Goal: Task Accomplishment & Management: Manage account settings

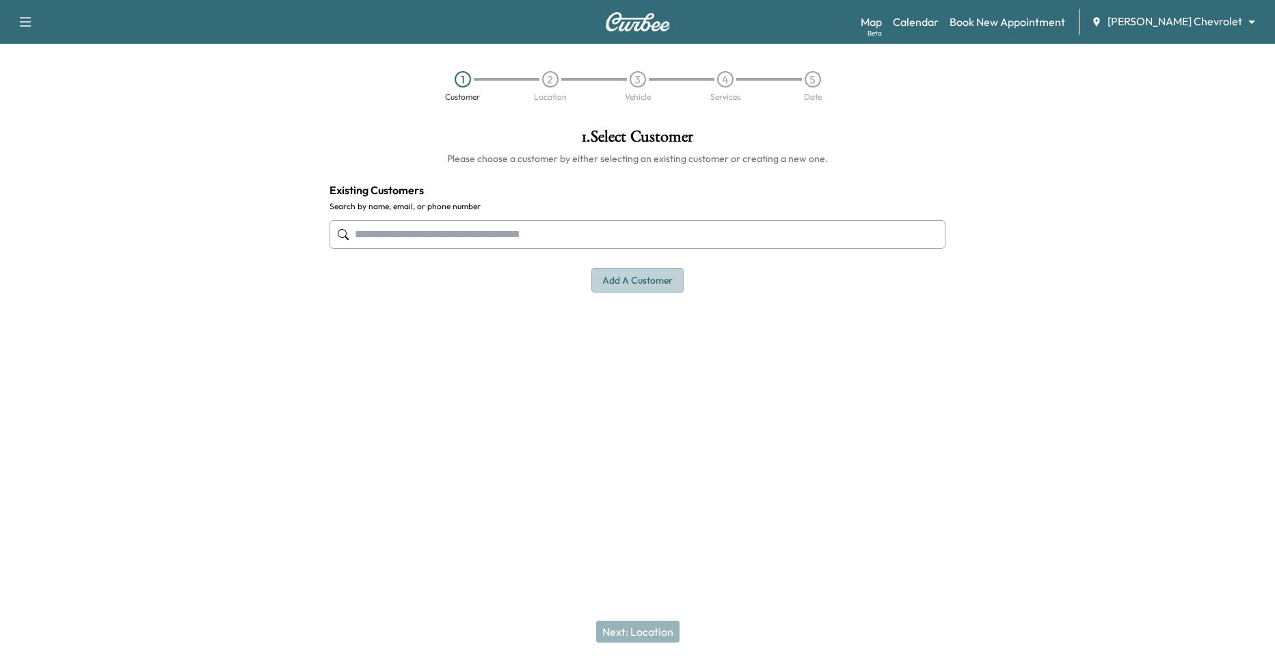
click at [660, 288] on button "Add a customer" at bounding box center [638, 280] width 92 height 25
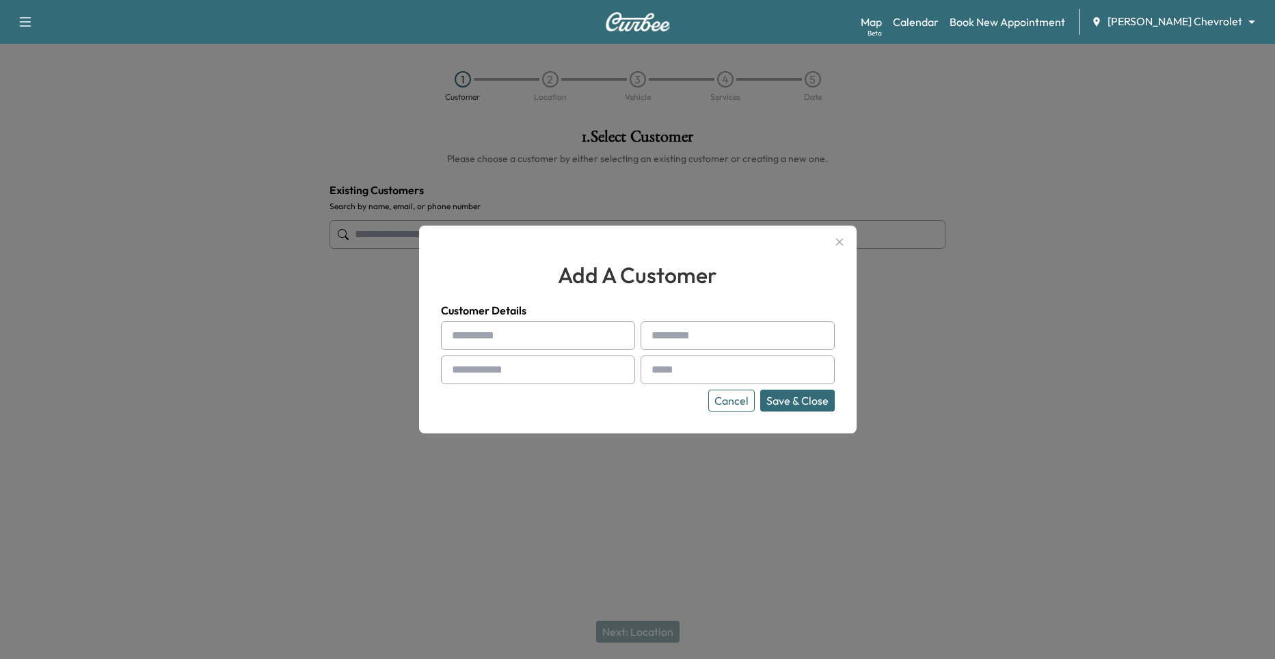
click at [515, 334] on input "text" at bounding box center [538, 335] width 194 height 29
type input "*******"
type input "********"
click at [551, 369] on input "text" at bounding box center [538, 370] width 194 height 29
type input "**********"
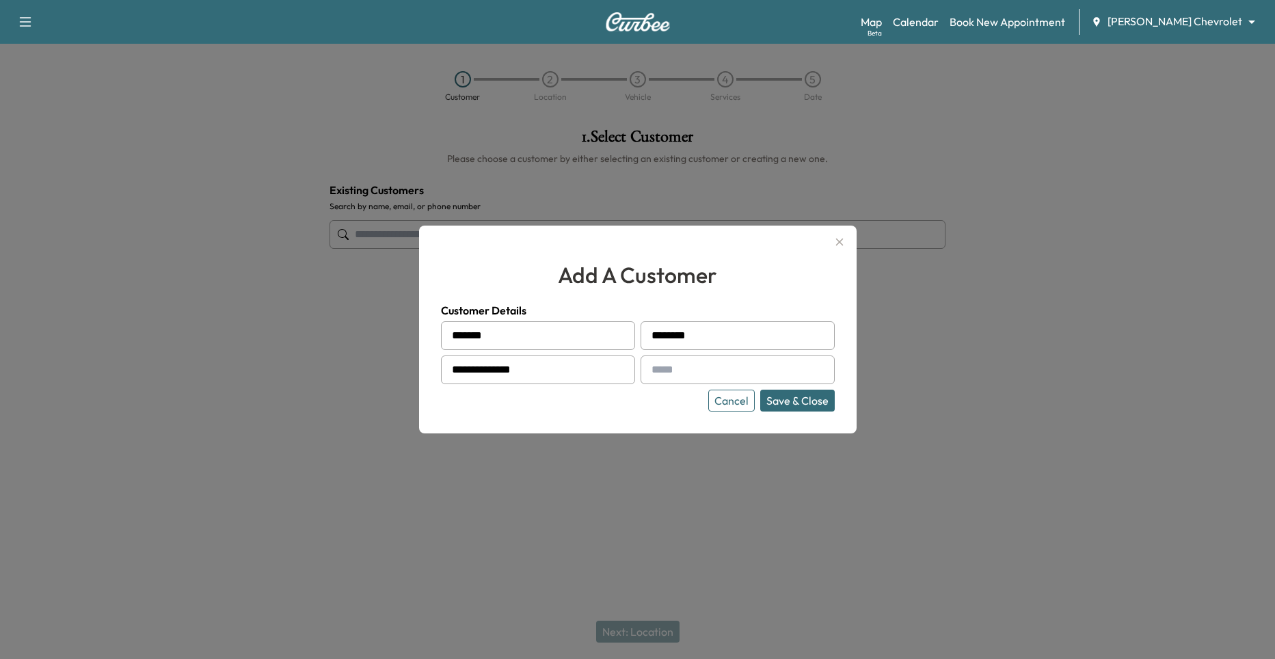
click at [679, 370] on input "text" at bounding box center [738, 370] width 194 height 29
paste input "**********"
type input "**********"
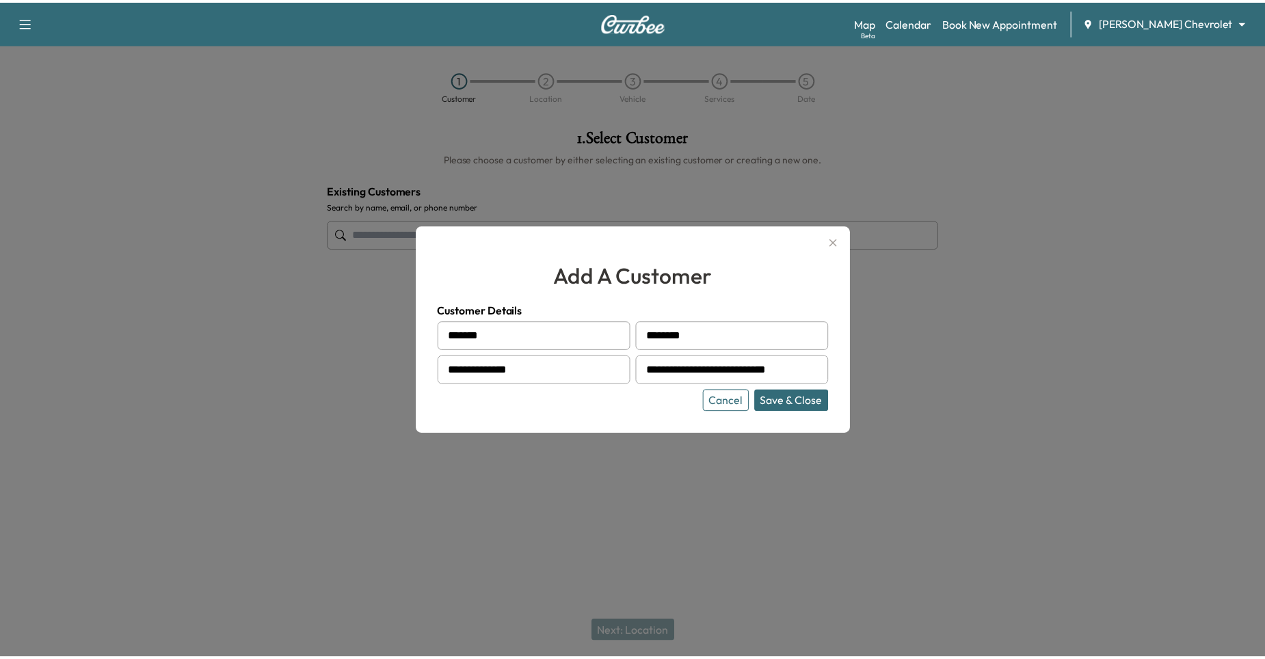
scroll to position [0, 0]
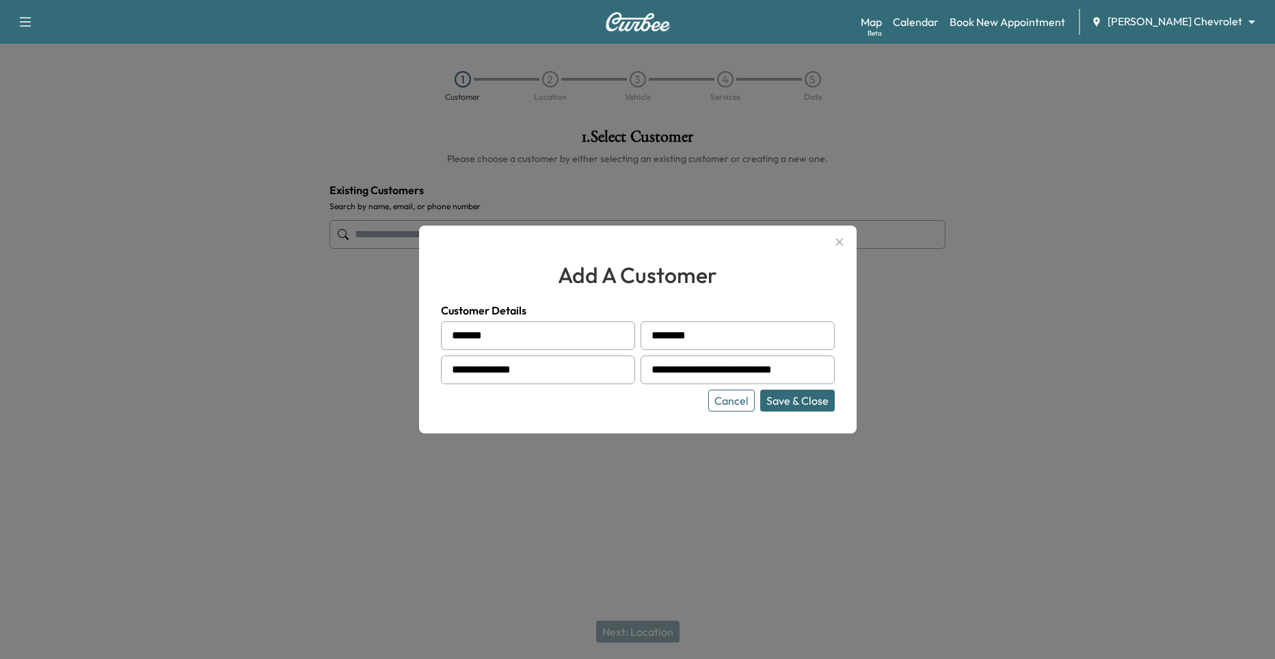
click at [651, 418] on div "**********" at bounding box center [638, 330] width 438 height 208
click at [813, 399] on button "Save & Close" at bounding box center [798, 401] width 75 height 22
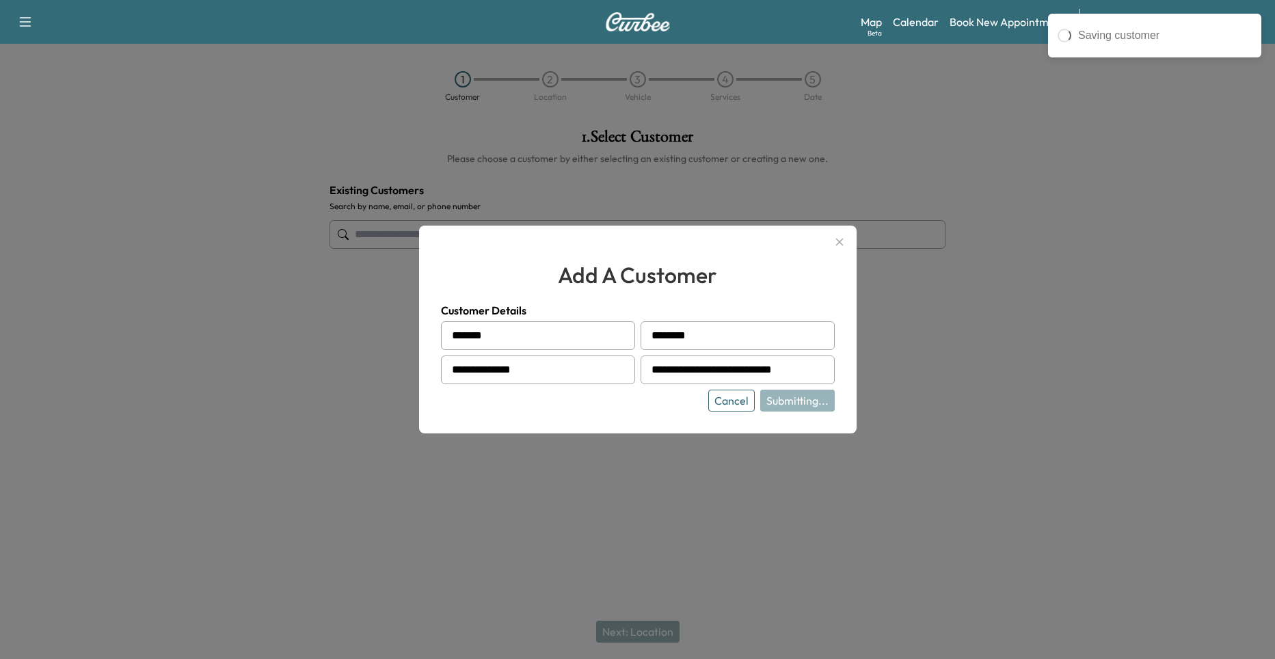
type input "**********"
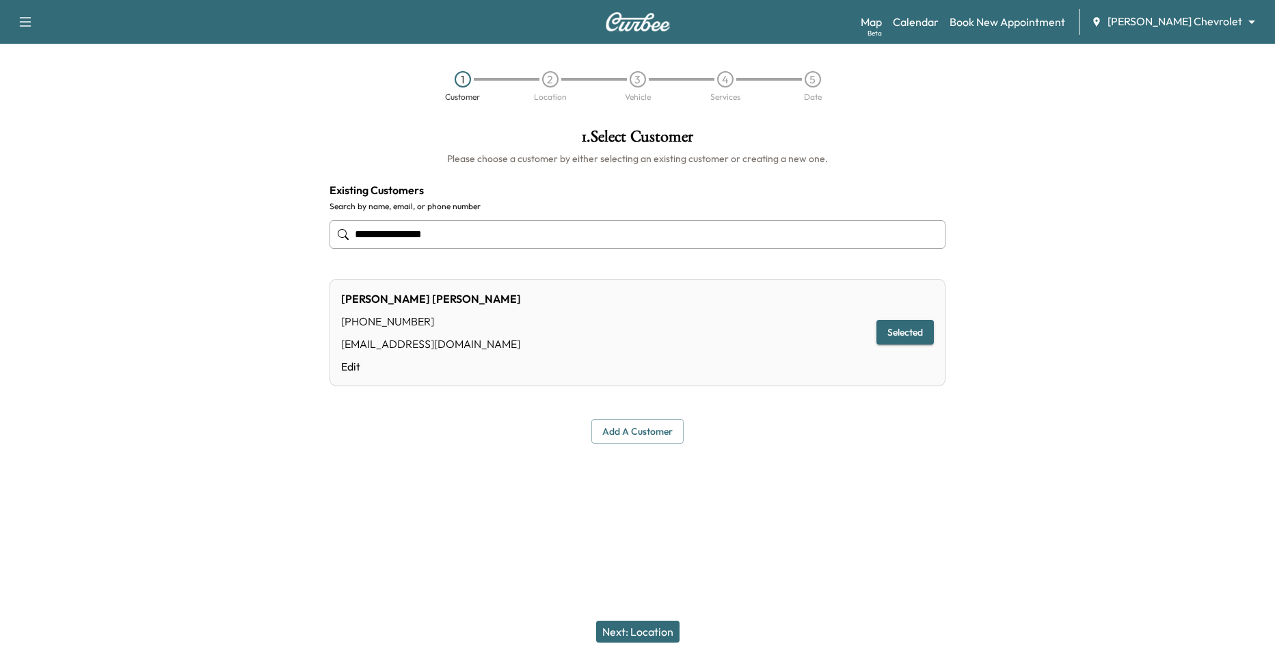
click at [647, 634] on button "Next: Location" at bounding box center [637, 632] width 83 height 22
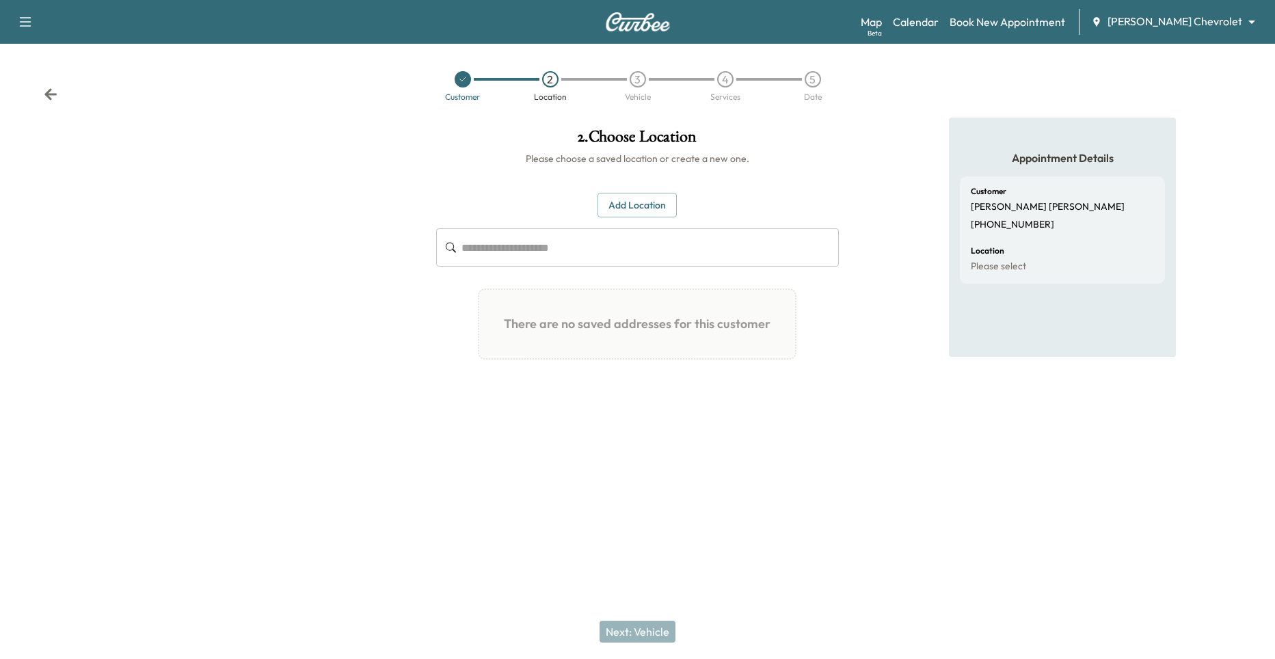
click at [620, 207] on button "Add Location" at bounding box center [637, 205] width 79 height 25
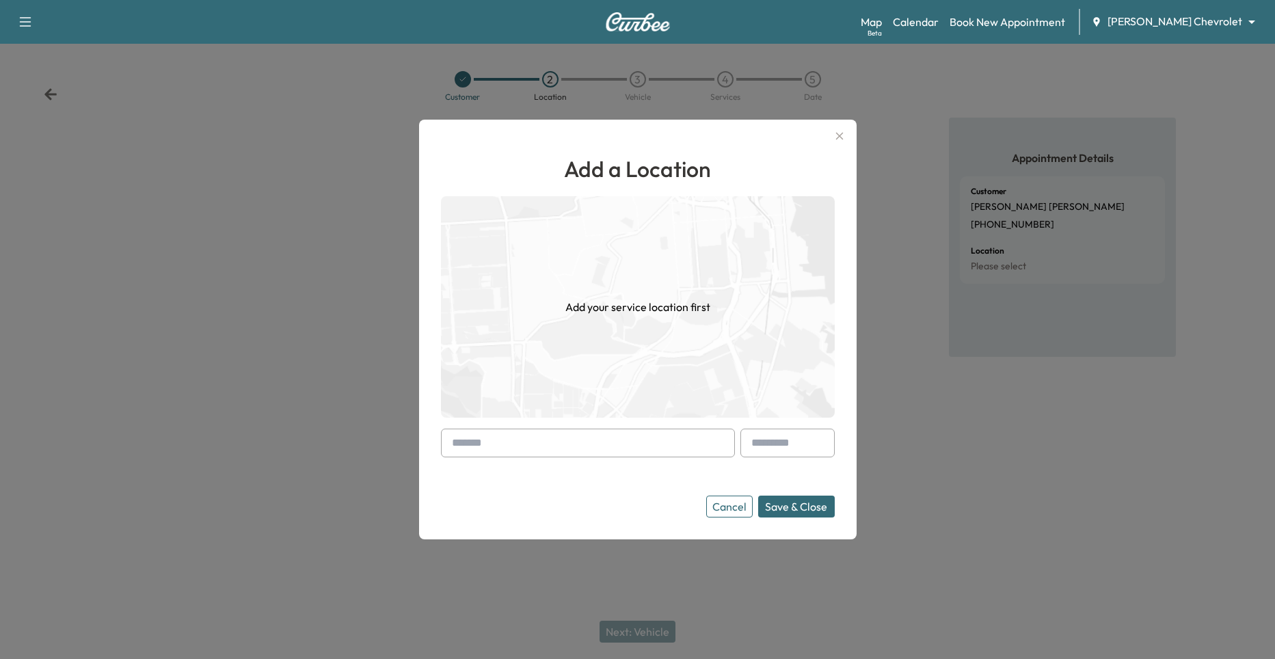
click at [561, 441] on input "text" at bounding box center [588, 443] width 294 height 29
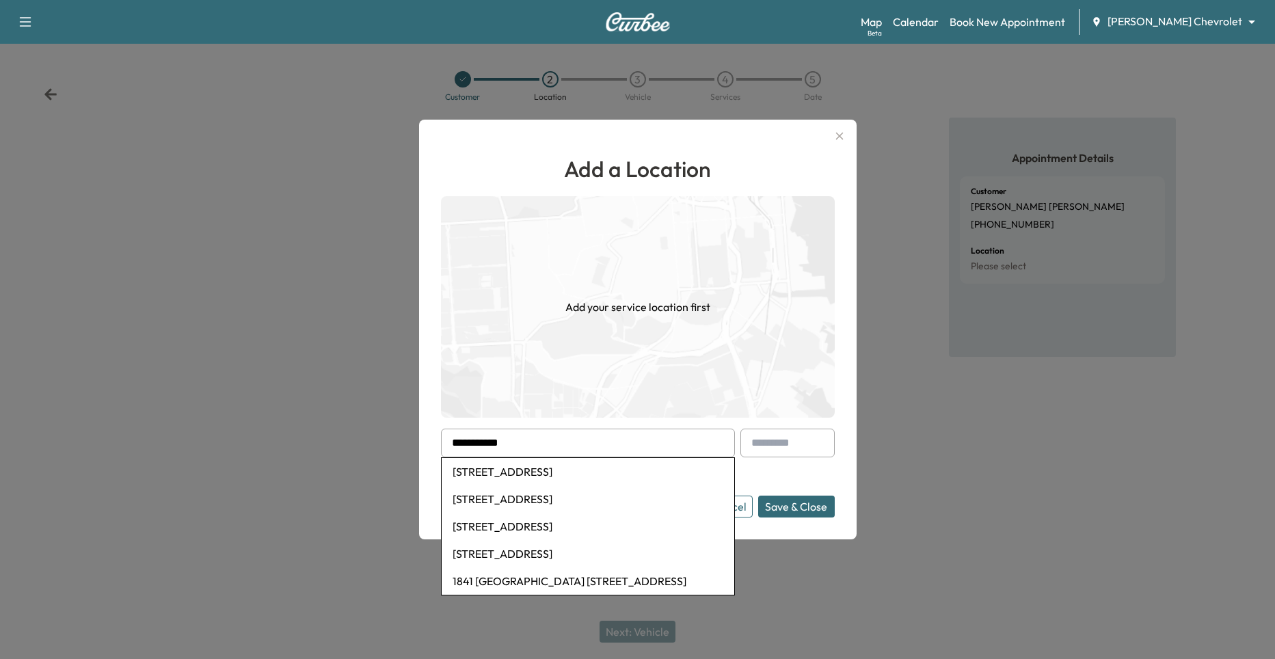
click at [558, 468] on li "[STREET_ADDRESS]" at bounding box center [588, 471] width 293 height 27
type input "**********"
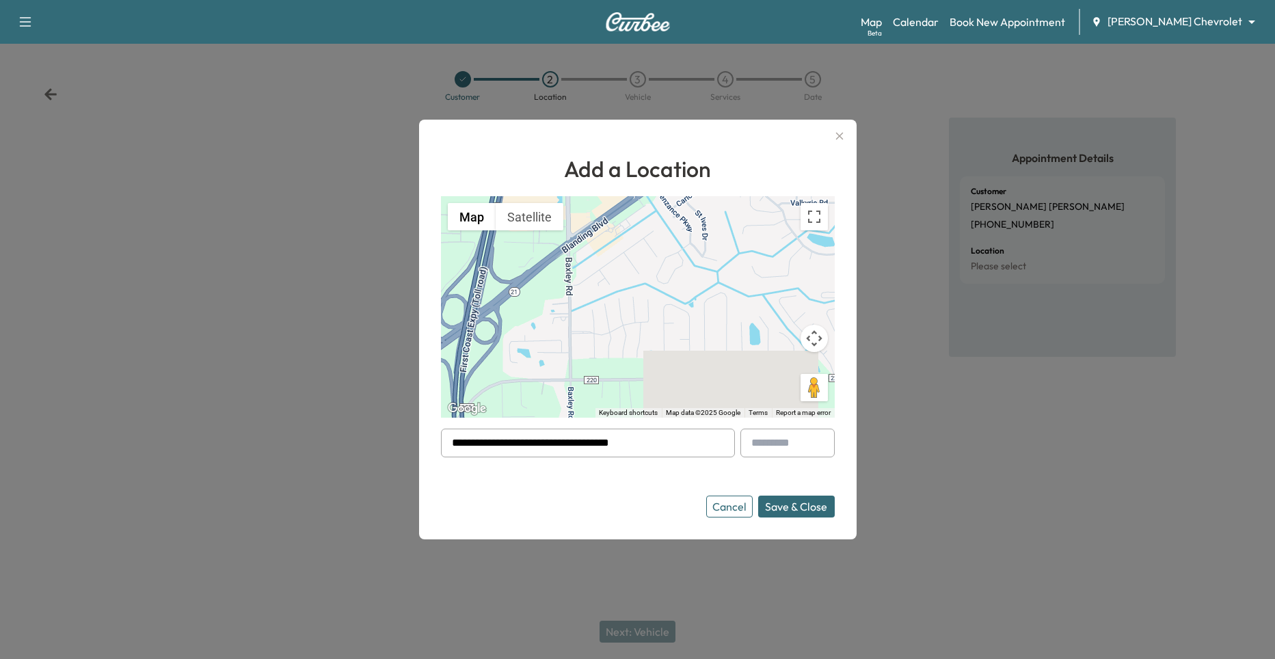
click at [815, 511] on button "Save & Close" at bounding box center [796, 507] width 77 height 22
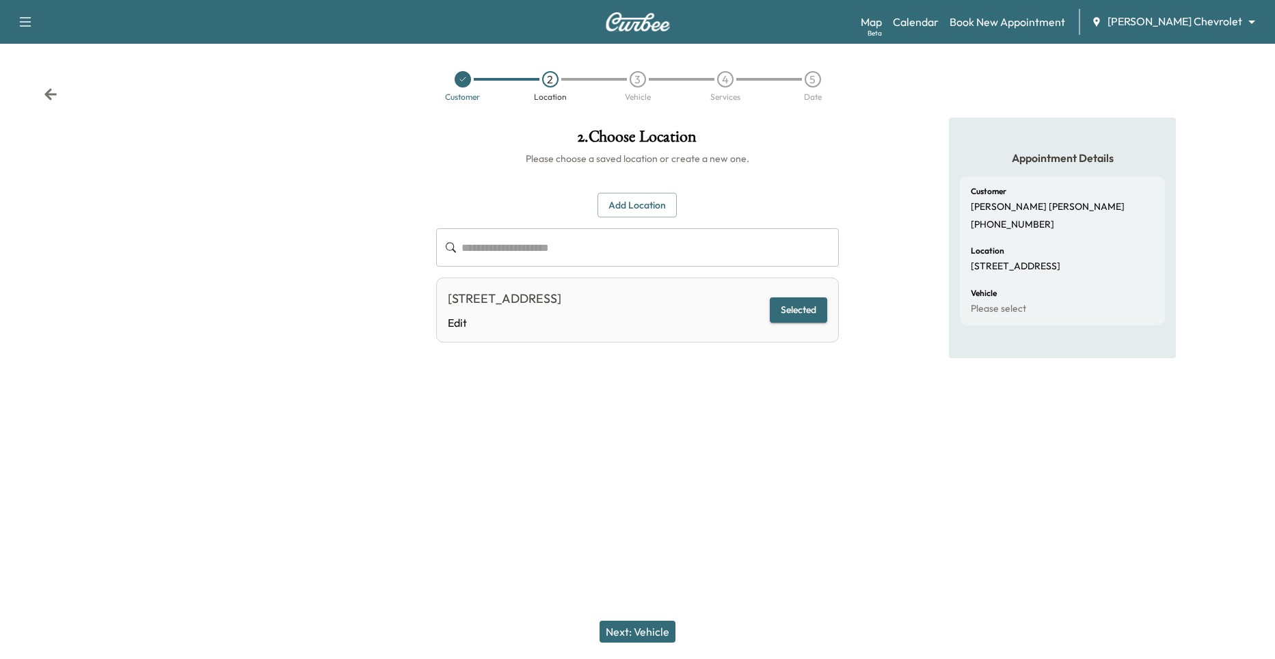
click at [652, 626] on button "Next: Vehicle" at bounding box center [638, 632] width 76 height 22
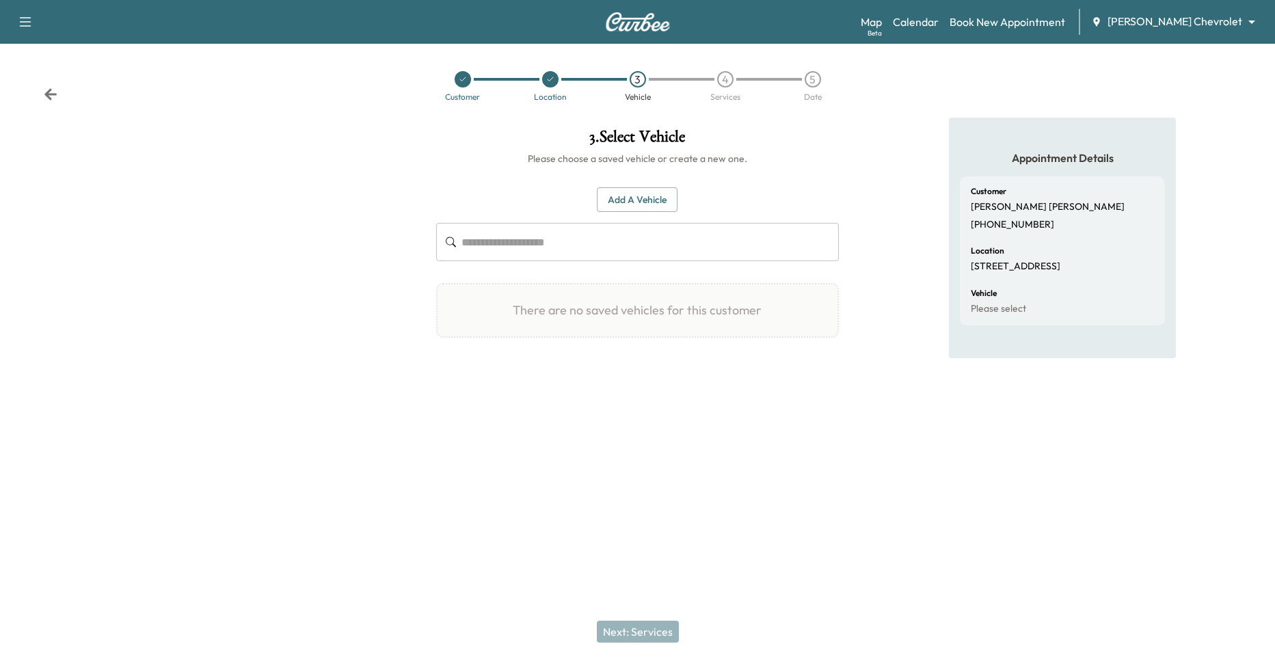
click at [665, 194] on button "Add a Vehicle" at bounding box center [637, 199] width 81 height 25
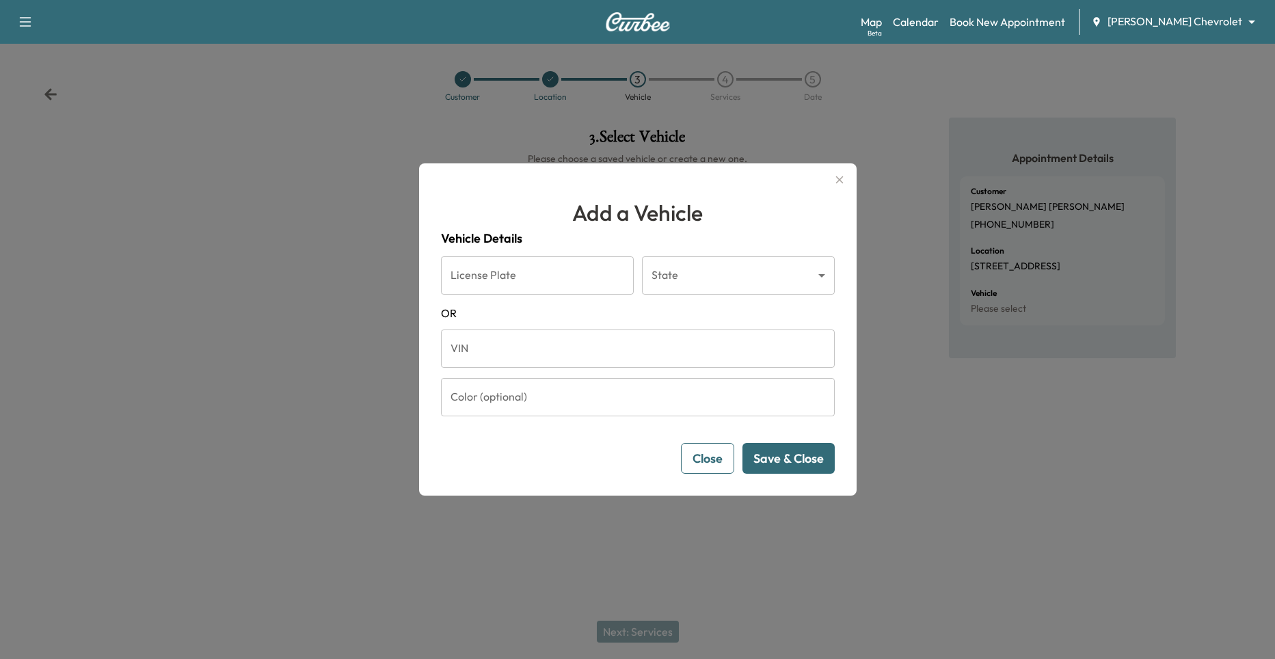
click at [525, 357] on input "VIN" at bounding box center [638, 349] width 394 height 38
paste input "**********"
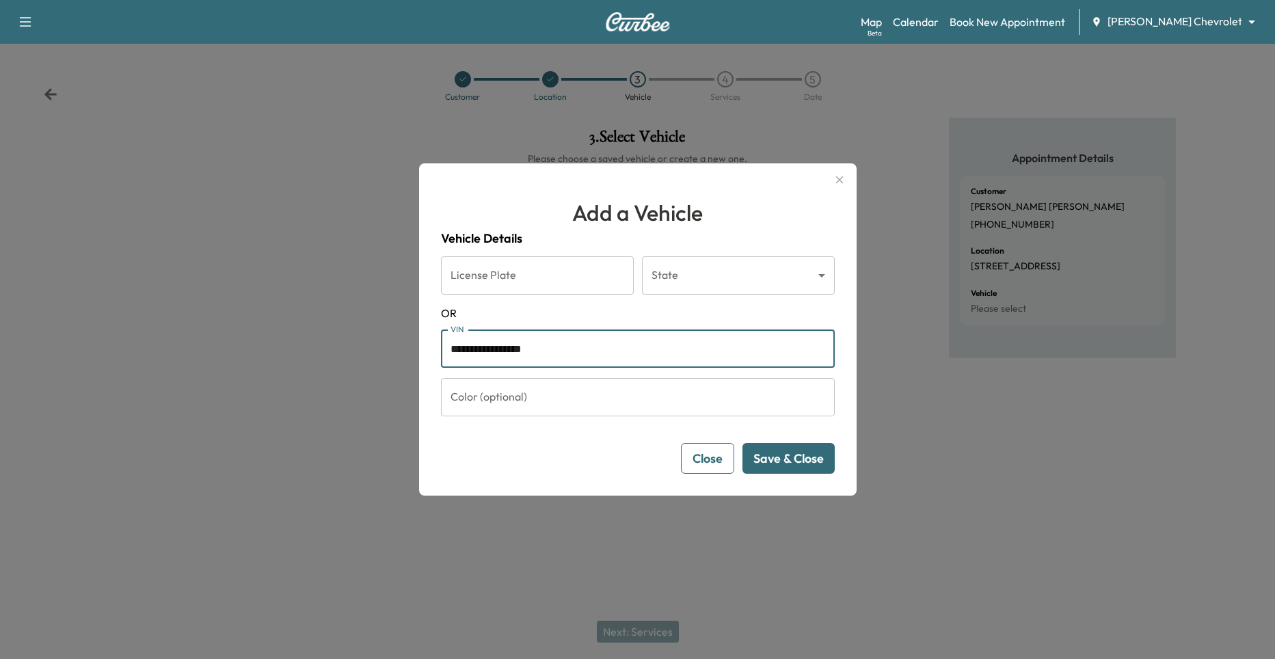
type input "**********"
click at [795, 464] on button "Save & Close" at bounding box center [789, 458] width 92 height 31
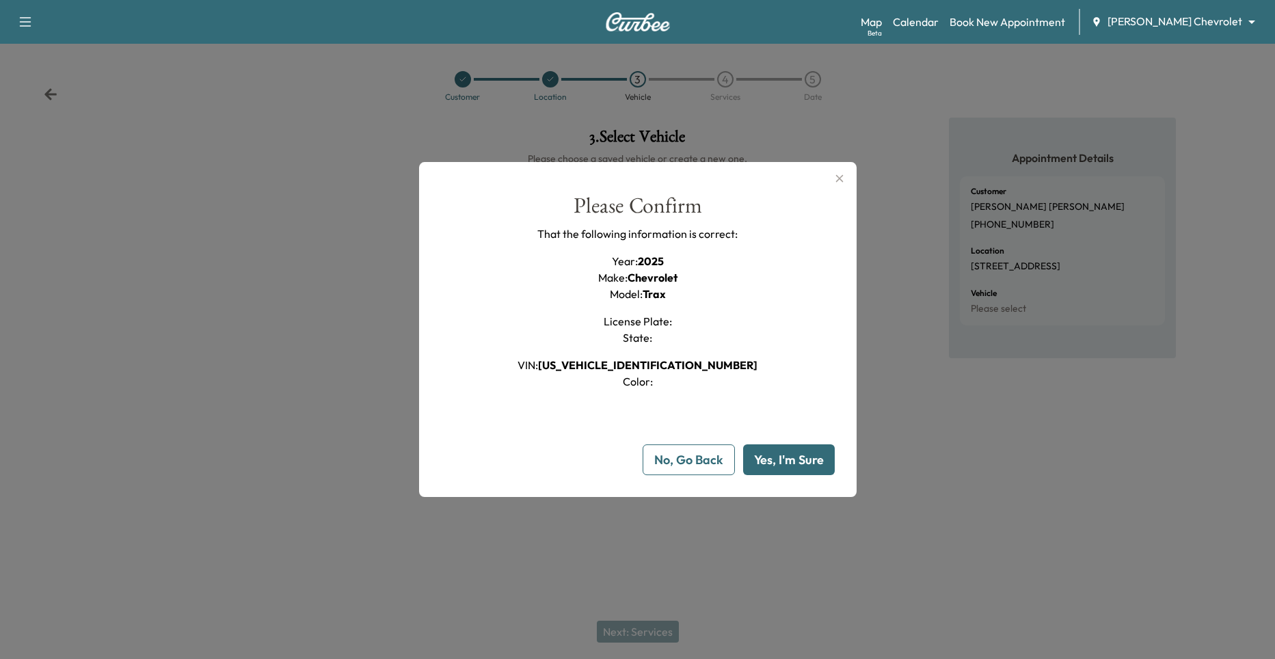
click at [795, 464] on button "Yes, I'm Sure" at bounding box center [789, 460] width 92 height 31
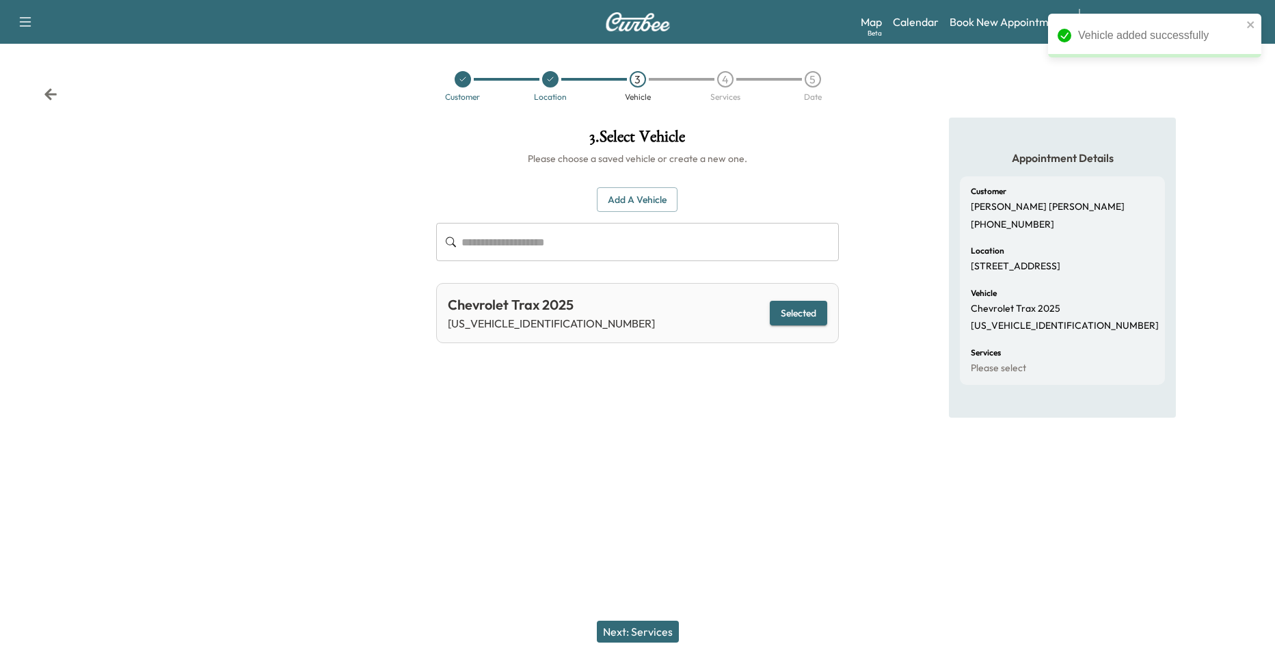
click at [637, 622] on button "Next: Services" at bounding box center [638, 632] width 82 height 22
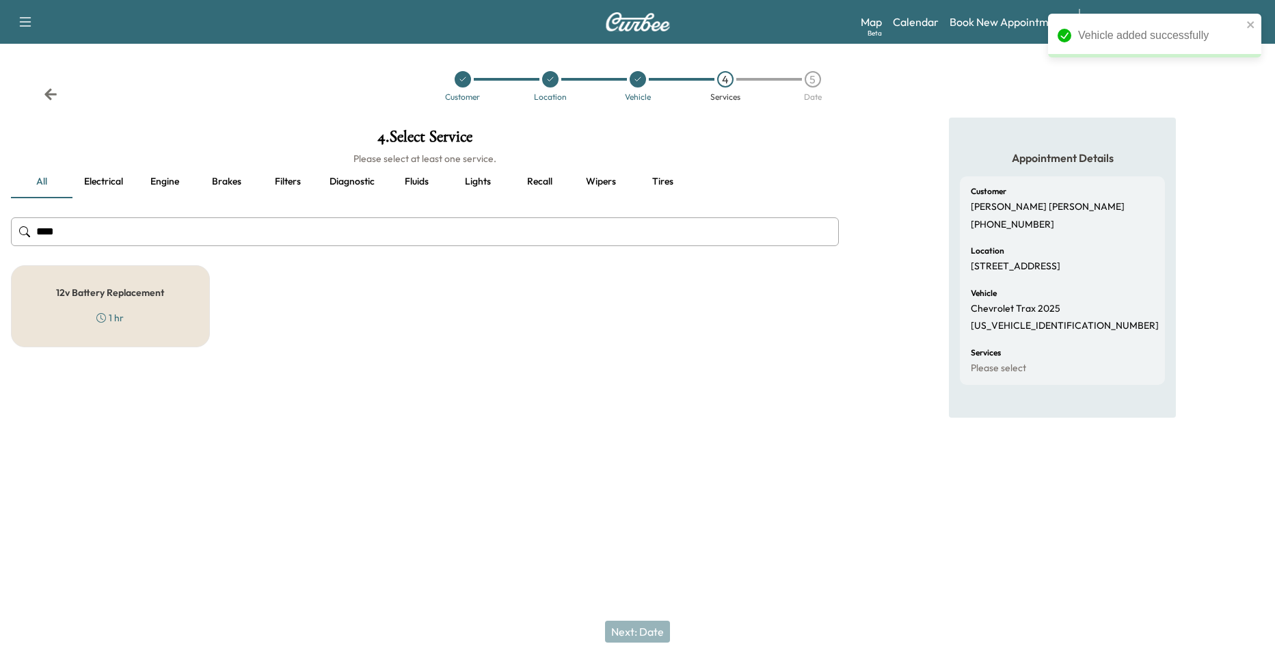
click at [98, 230] on input "****" at bounding box center [425, 231] width 828 height 29
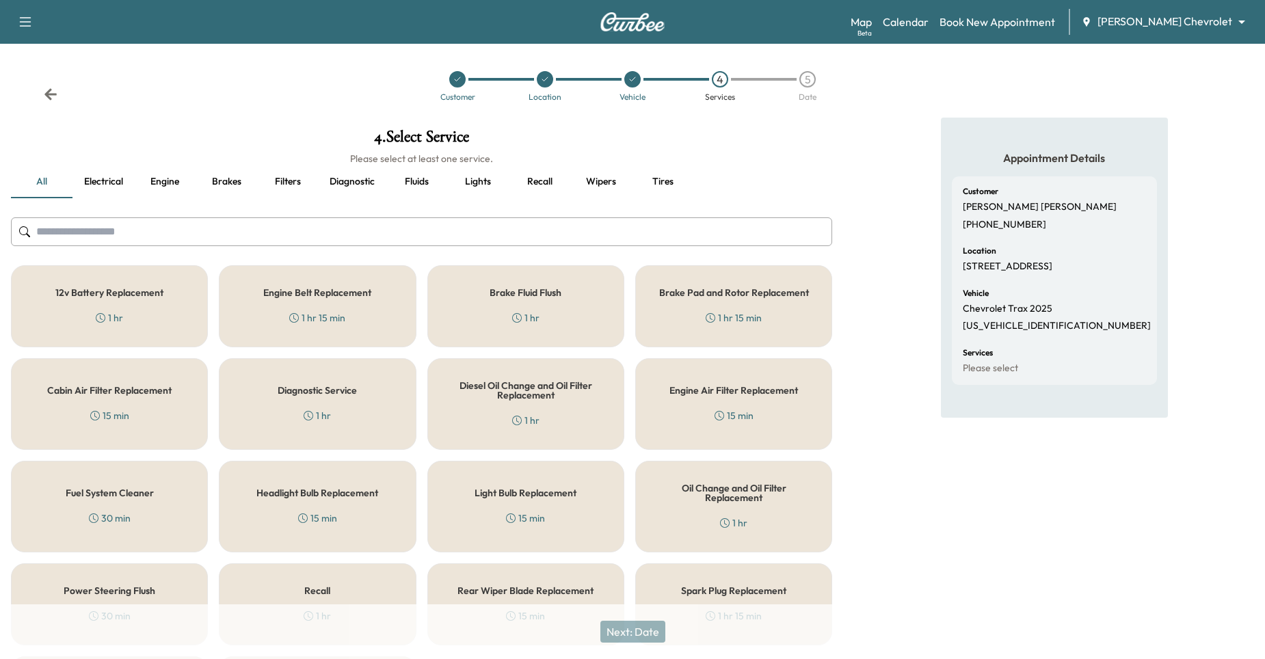
click at [765, 507] on div "Oil Change and Oil Filter Replacement 1 hr" at bounding box center [733, 507] width 197 height 92
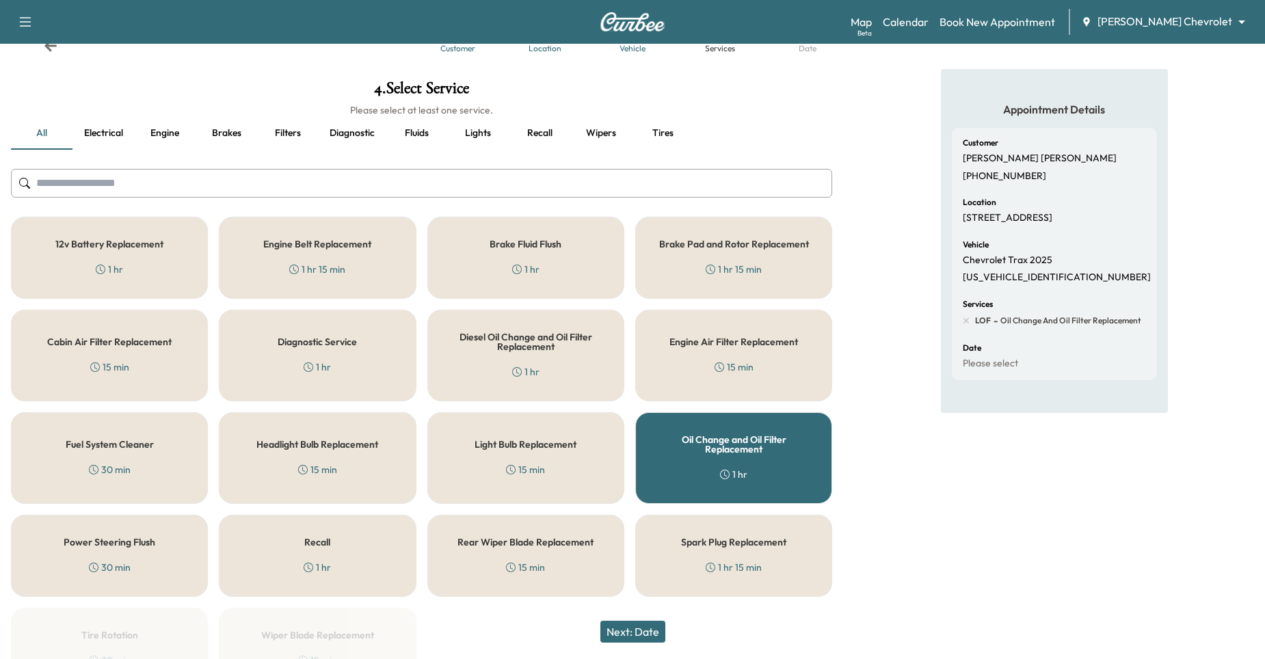
scroll to position [134, 0]
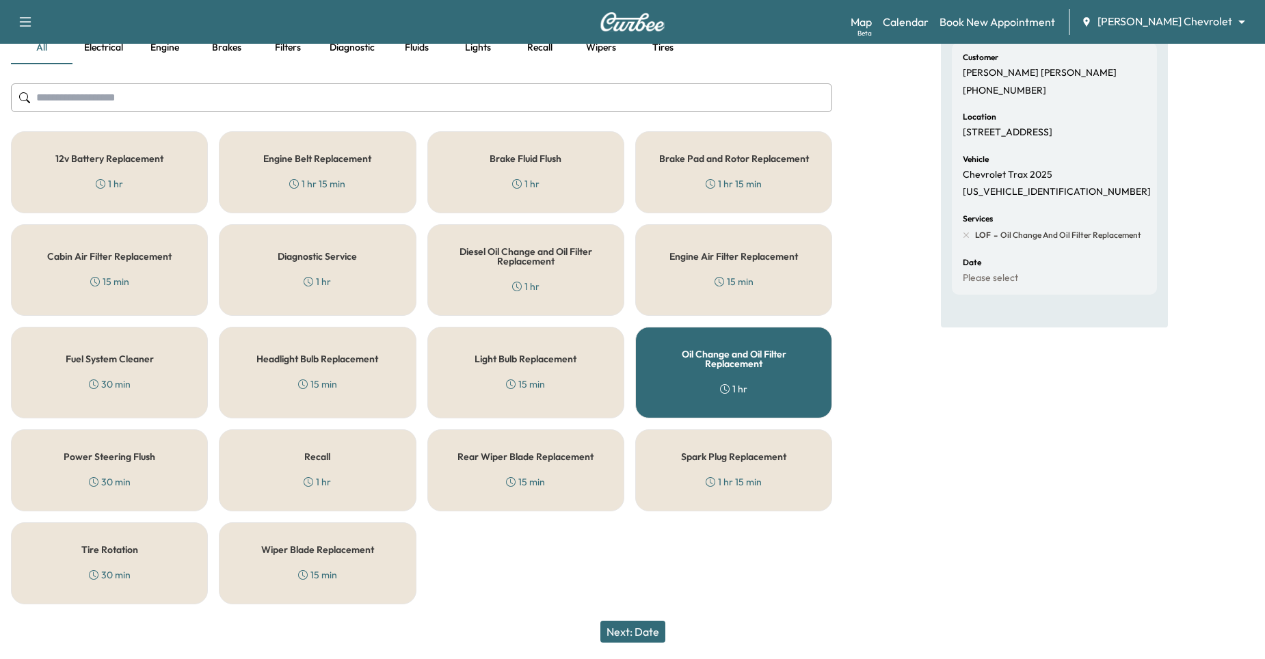
click at [142, 559] on div "Tire Rotation 30 min" at bounding box center [109, 564] width 197 height 82
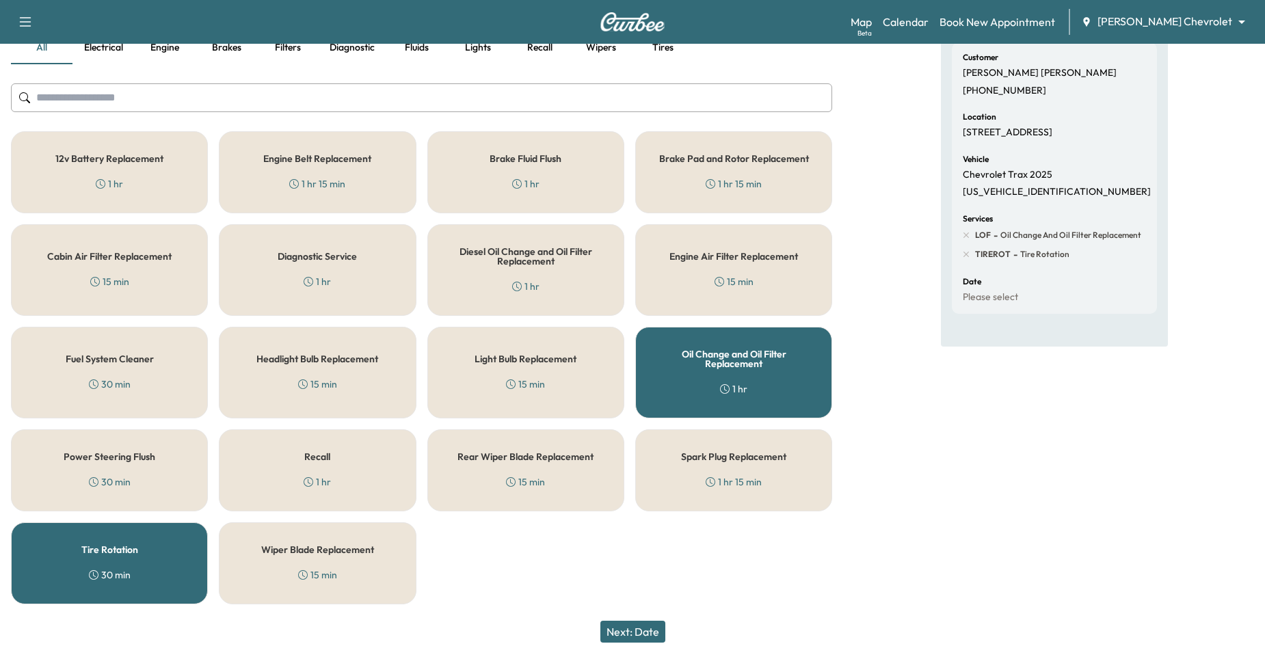
click at [639, 626] on button "Next: Date" at bounding box center [632, 632] width 65 height 22
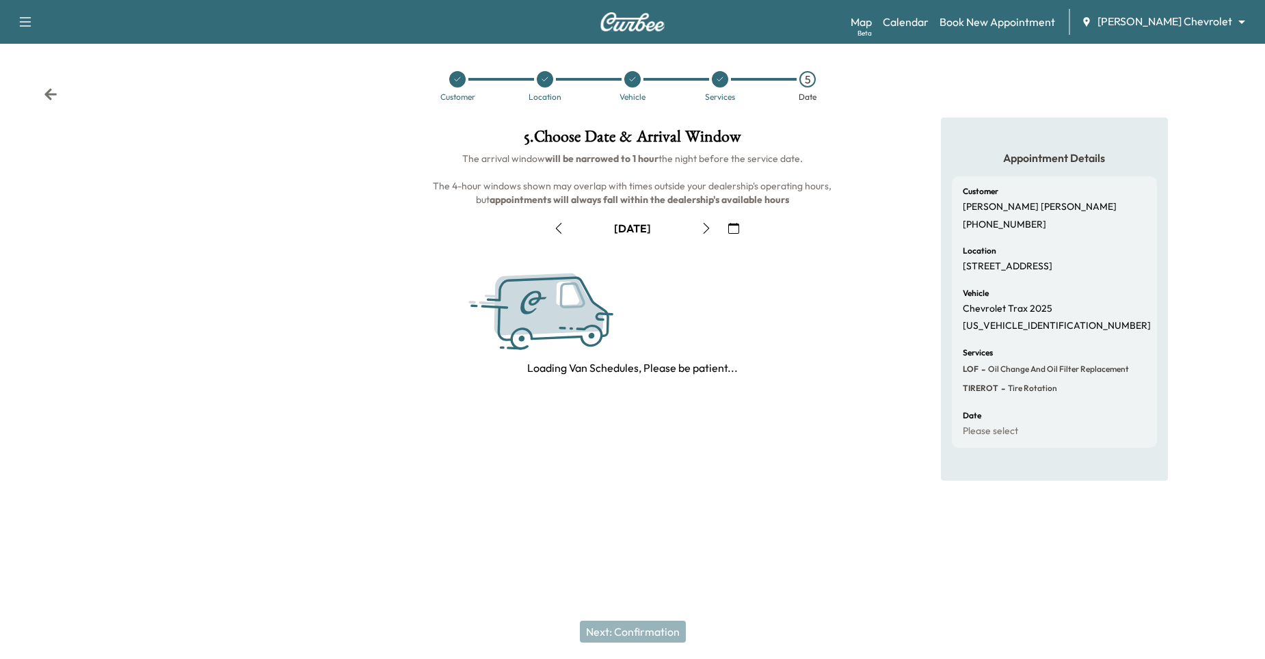
scroll to position [0, 0]
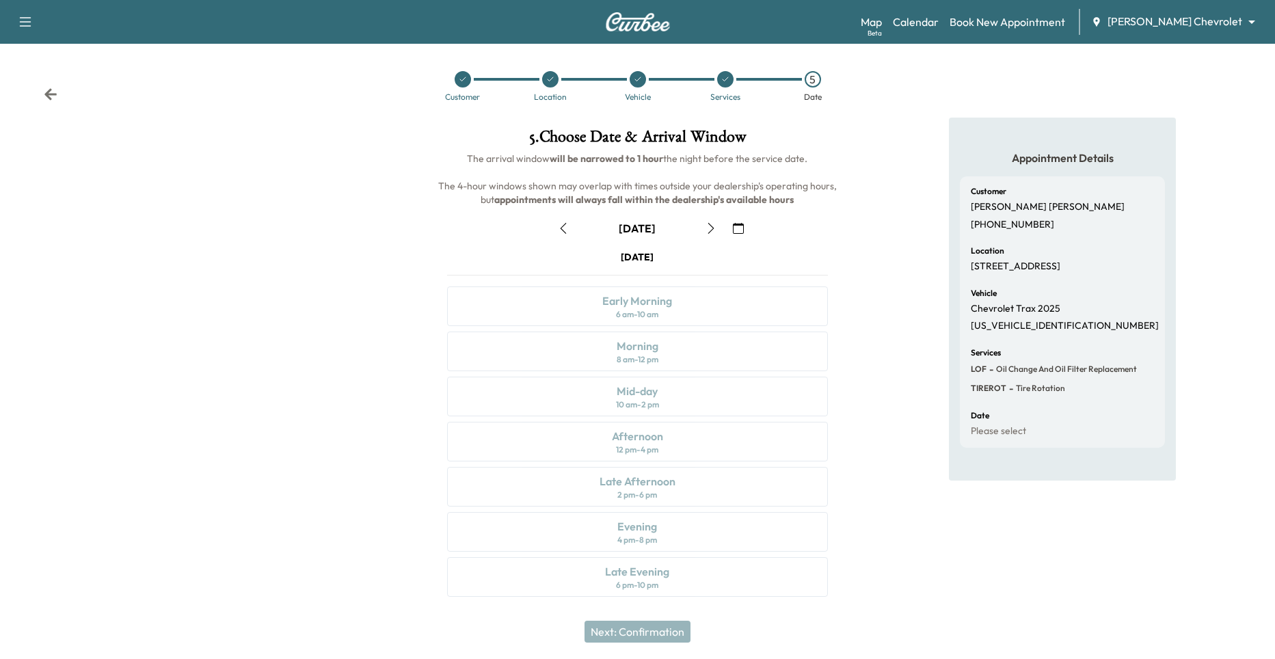
click at [747, 230] on button "button" at bounding box center [738, 228] width 23 height 22
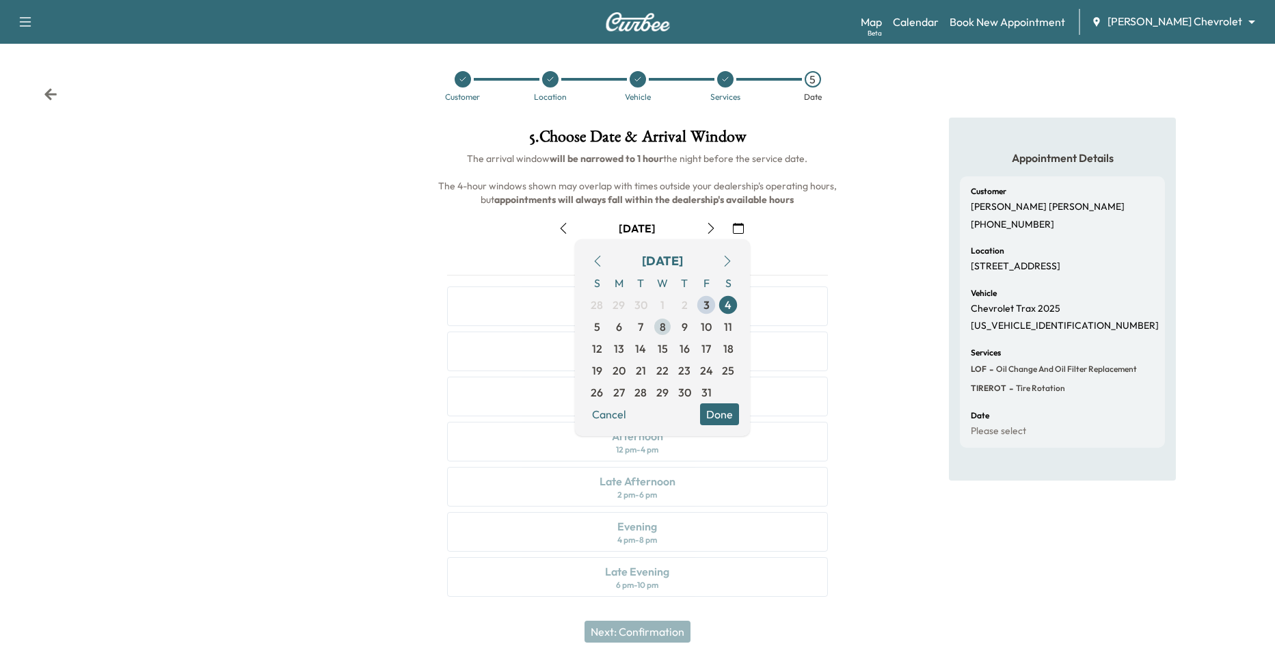
click at [661, 324] on span "8" at bounding box center [663, 327] width 6 height 16
click at [686, 331] on span "9" at bounding box center [685, 327] width 6 height 16
click at [713, 328] on span "10" at bounding box center [707, 327] width 22 height 22
click at [386, 330] on div at bounding box center [212, 366] width 425 height 496
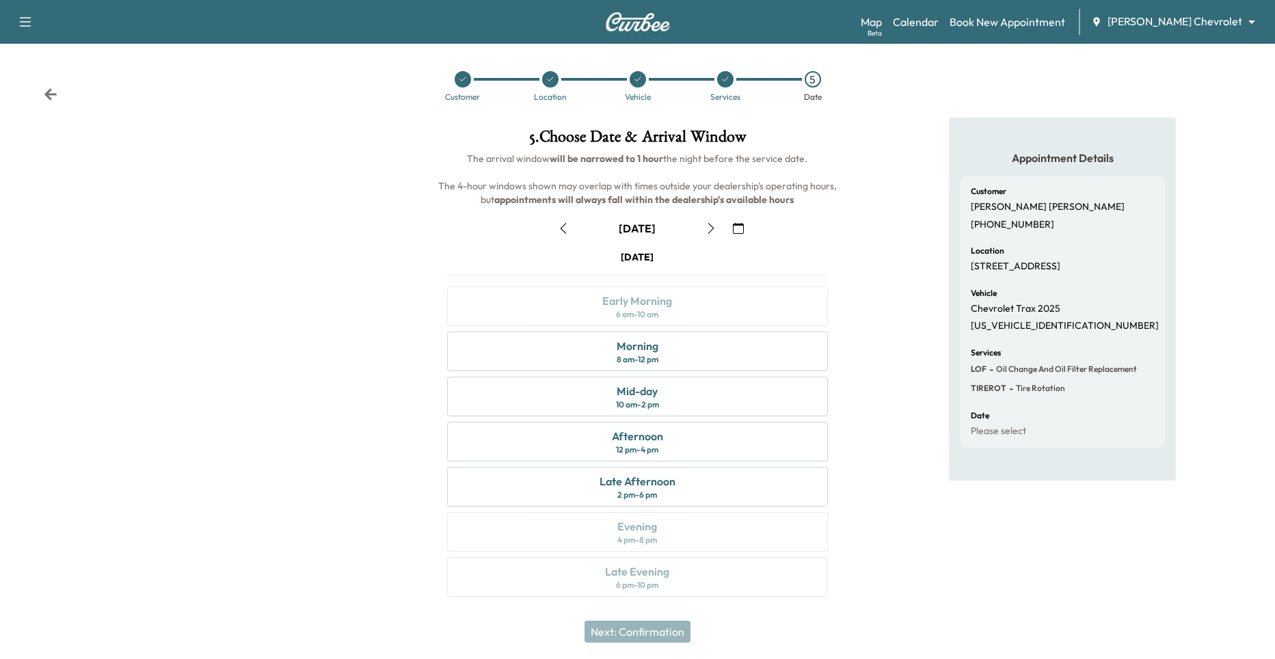
click at [564, 233] on icon "button" at bounding box center [563, 228] width 11 height 11
click at [562, 228] on icon "button" at bounding box center [564, 228] width 6 height 11
click at [343, 455] on div at bounding box center [212, 366] width 425 height 496
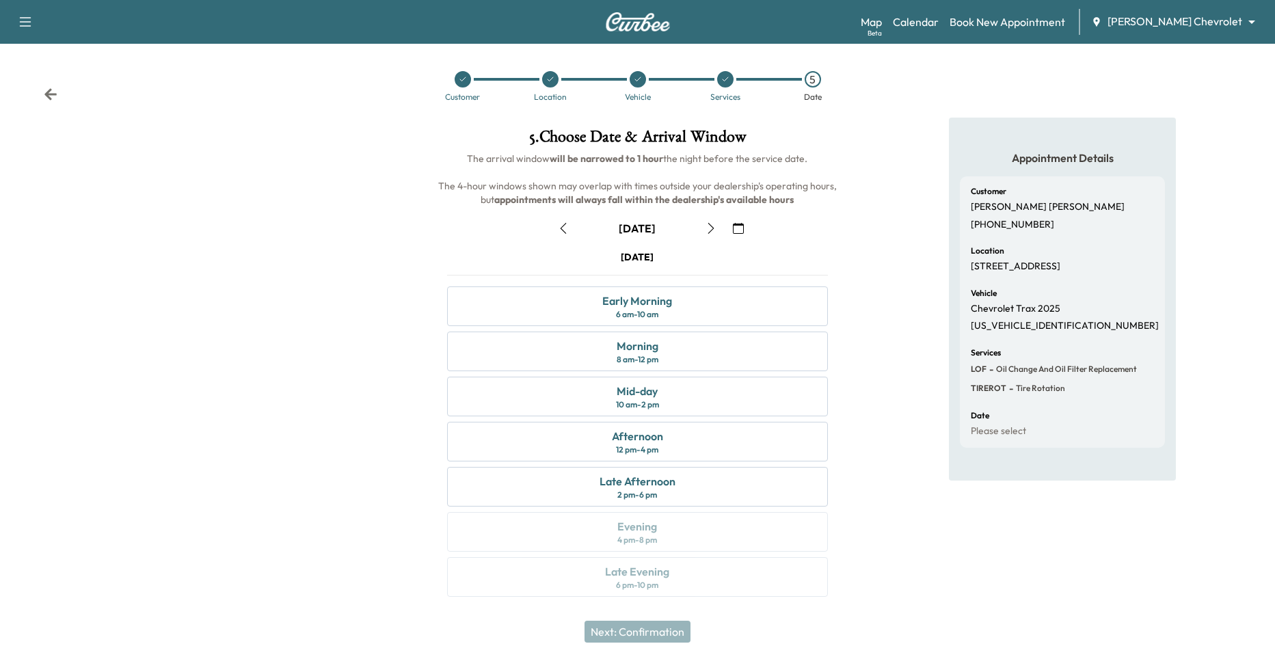
drag, startPoint x: 453, startPoint y: 84, endPoint x: 460, endPoint y: 81, distance: 7.6
click at [453, 84] on div at bounding box center [463, 79] width 88 height 16
click at [460, 81] on icon at bounding box center [463, 79] width 8 height 8
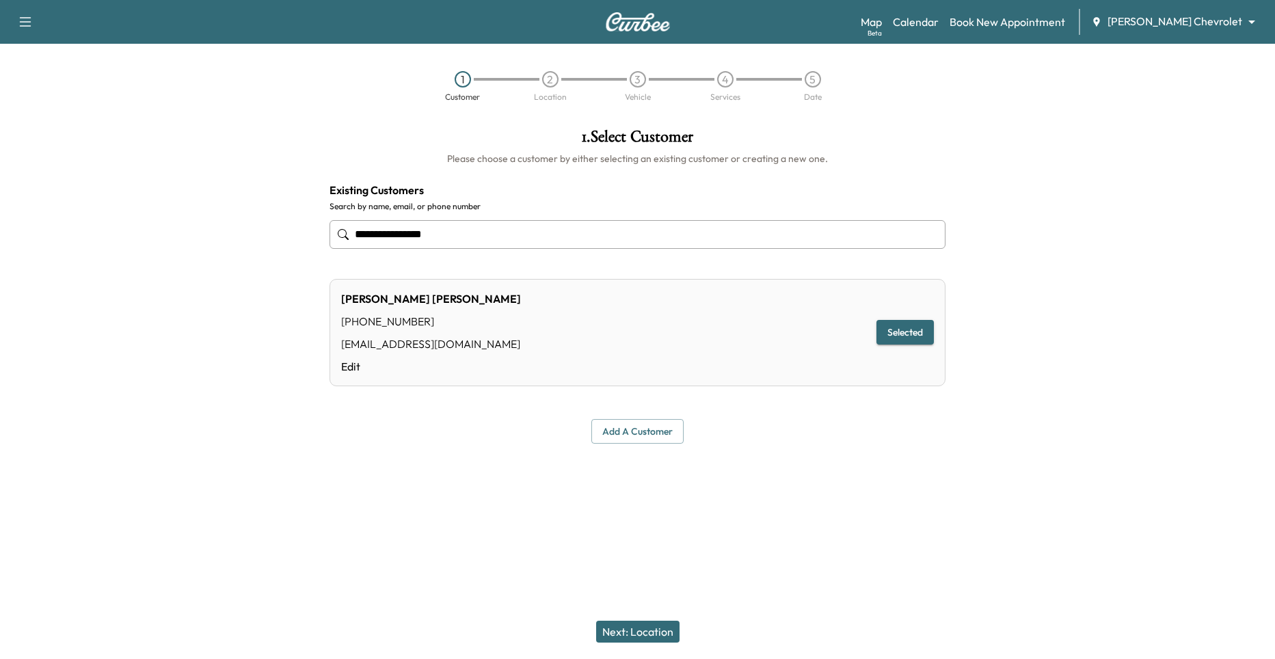
click at [332, 436] on div "Add a customer" at bounding box center [638, 431] width 616 height 25
click at [1063, 25] on link "Book New Appointment" at bounding box center [1008, 22] width 116 height 16
click at [1024, 17] on link "Book New Appointment" at bounding box center [1008, 22] width 116 height 16
click at [939, 25] on link "Calendar" at bounding box center [916, 22] width 46 height 16
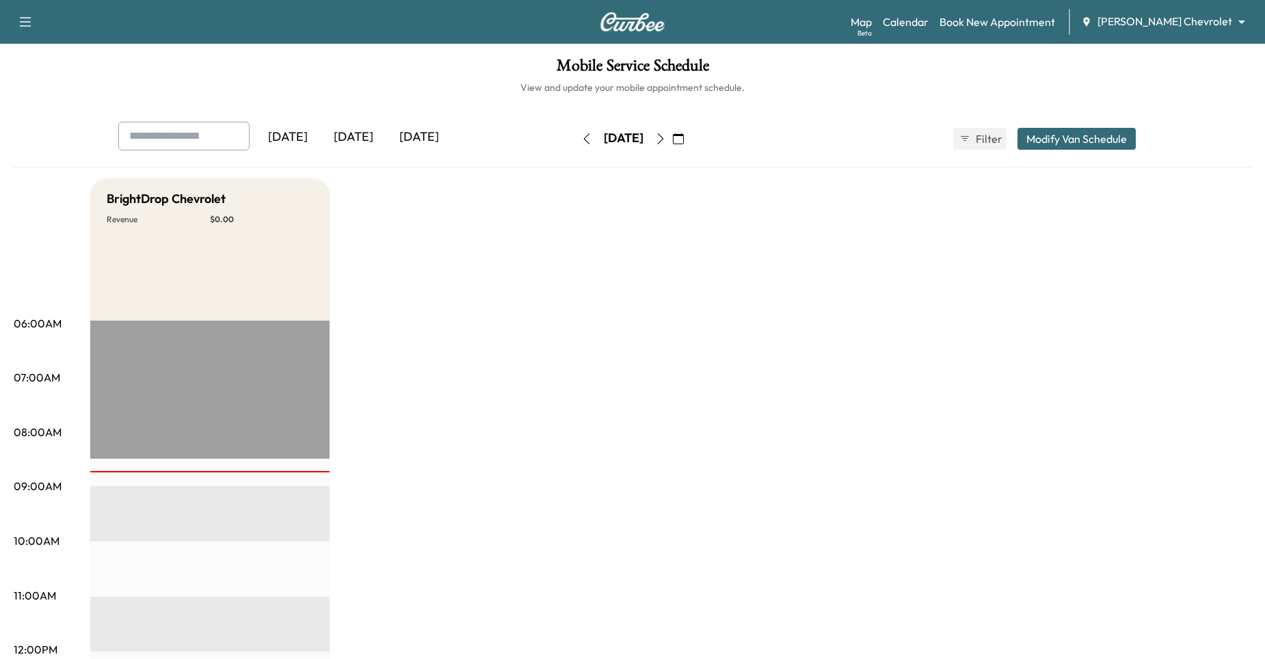
click at [690, 141] on button "button" at bounding box center [678, 139] width 23 height 22
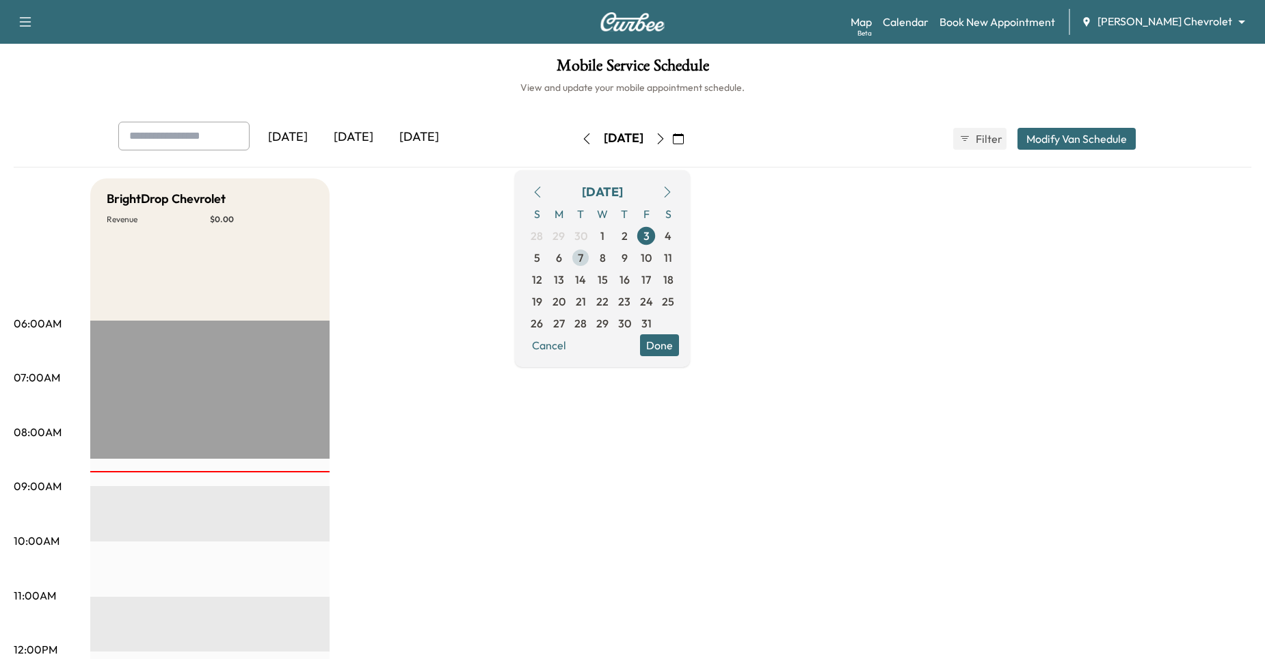
click at [583, 261] on span "7" at bounding box center [580, 258] width 5 height 16
click at [666, 142] on icon "button" at bounding box center [660, 138] width 11 height 11
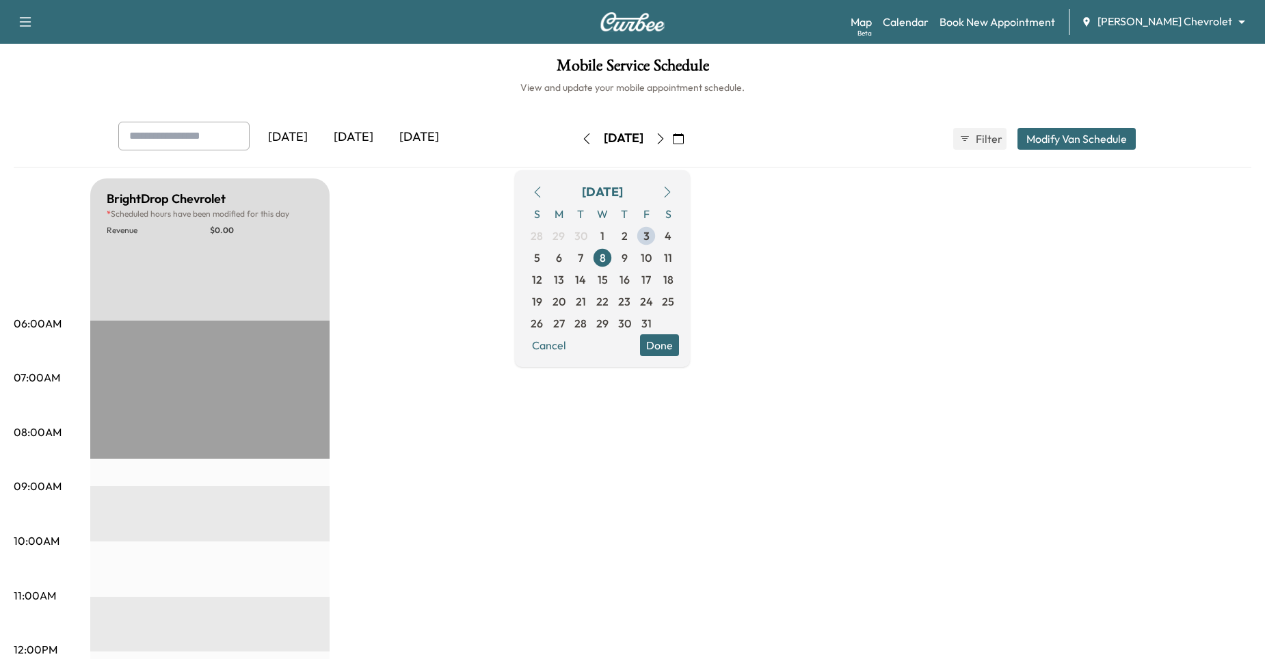
click at [666, 135] on icon "button" at bounding box center [660, 138] width 11 height 11
click at [684, 139] on icon "button" at bounding box center [678, 138] width 11 height 11
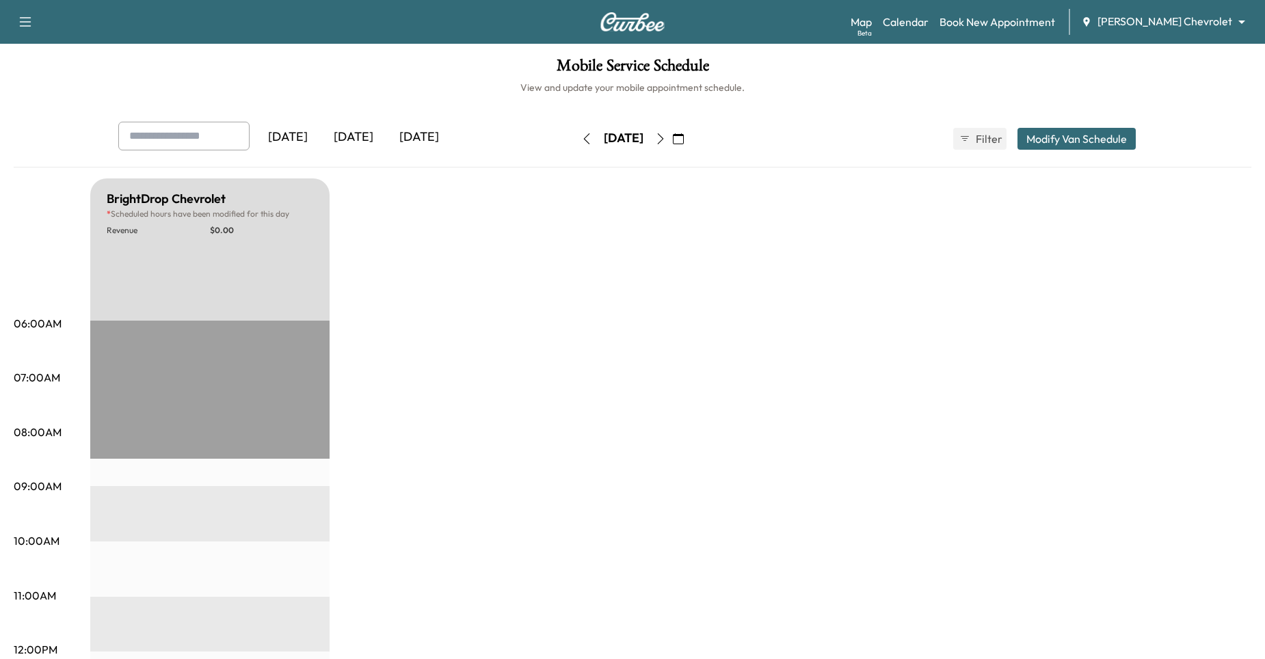
click at [1060, 142] on button "Modify Van Schedule" at bounding box center [1077, 139] width 118 height 22
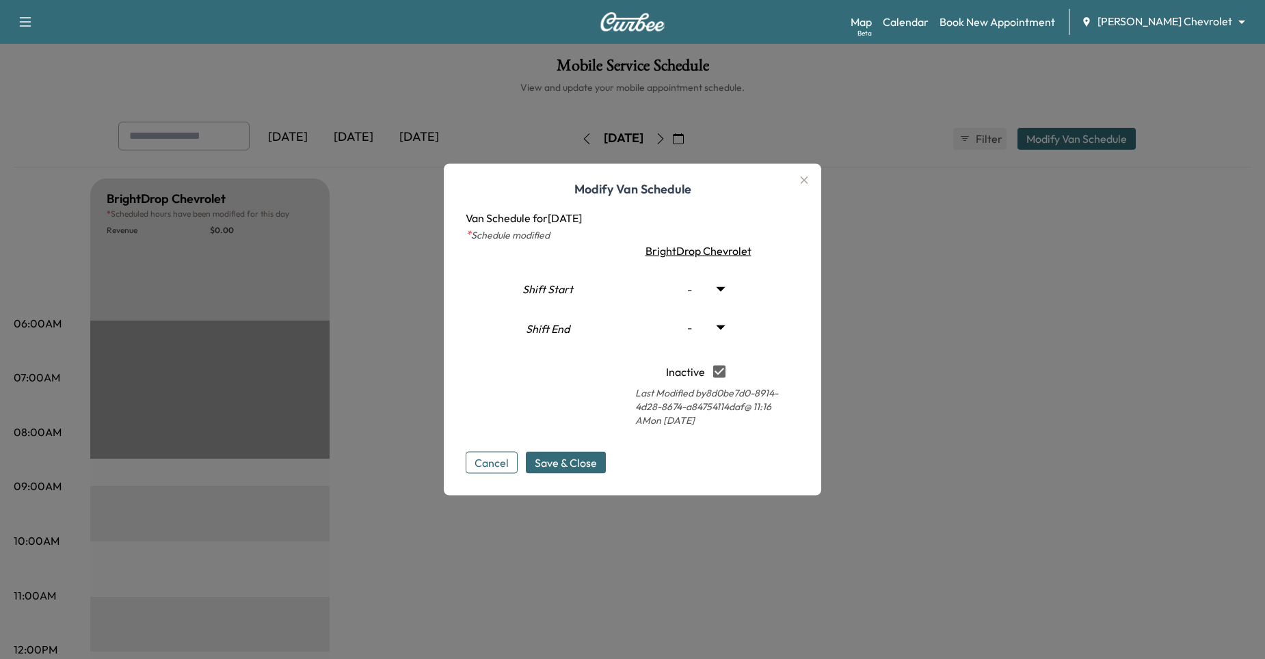
click at [492, 466] on button "Cancel" at bounding box center [492, 463] width 52 height 22
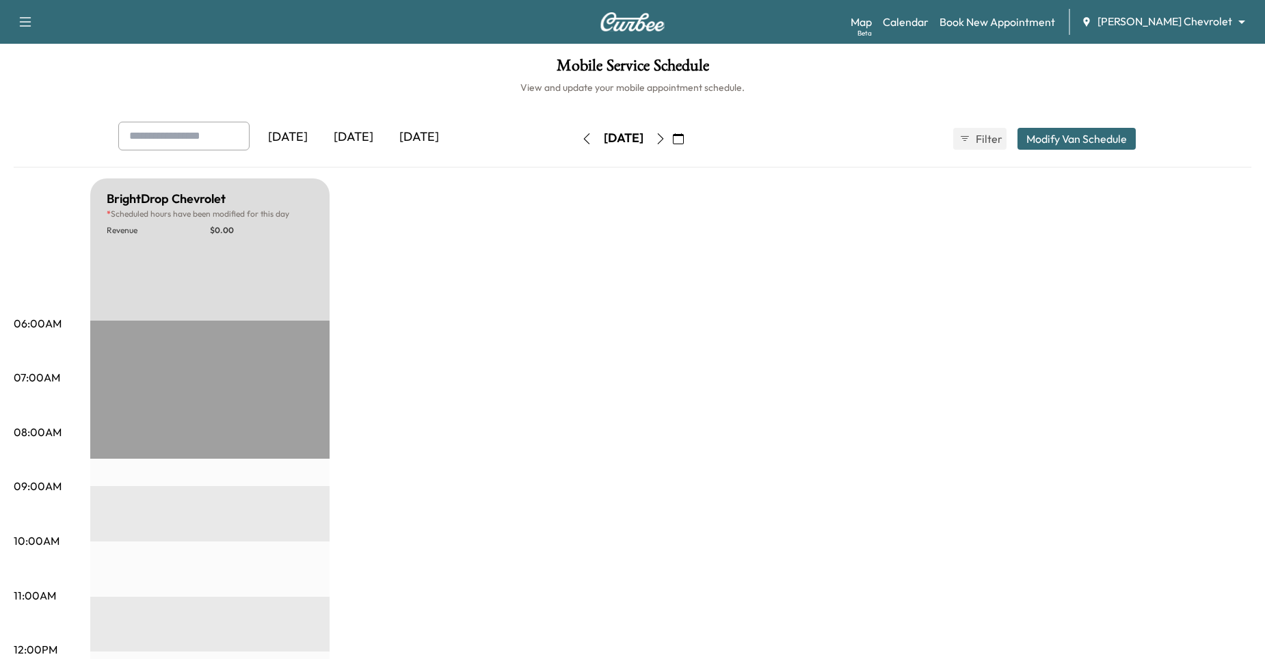
click at [575, 146] on button "button" at bounding box center [586, 139] width 23 height 22
click at [581, 137] on icon "button" at bounding box center [586, 138] width 11 height 11
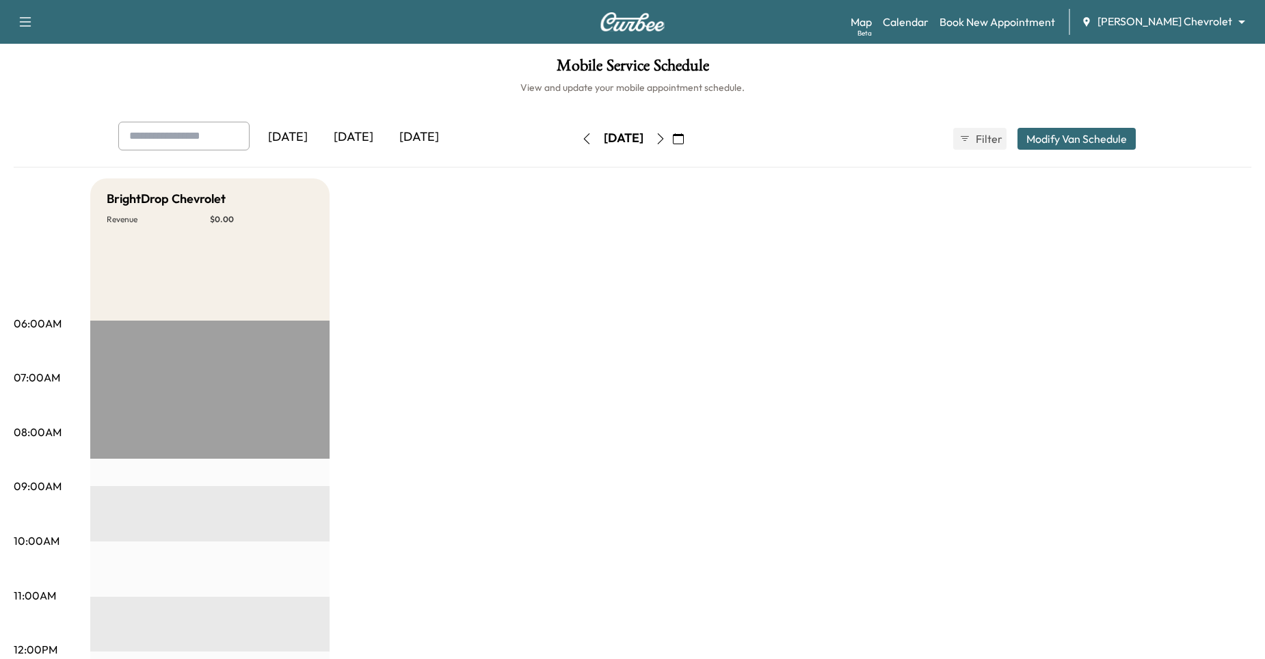
click at [1046, 141] on button "Modify Van Schedule" at bounding box center [1077, 139] width 118 height 22
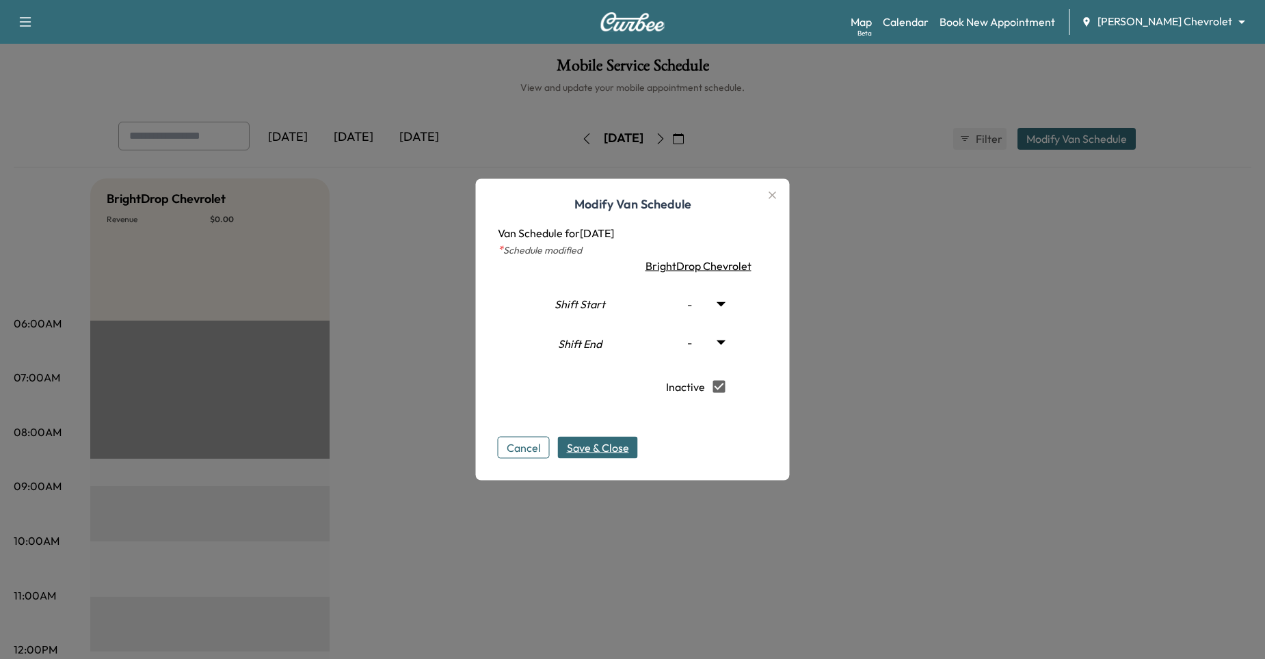
click at [627, 446] on span "Save & Close" at bounding box center [598, 448] width 62 height 16
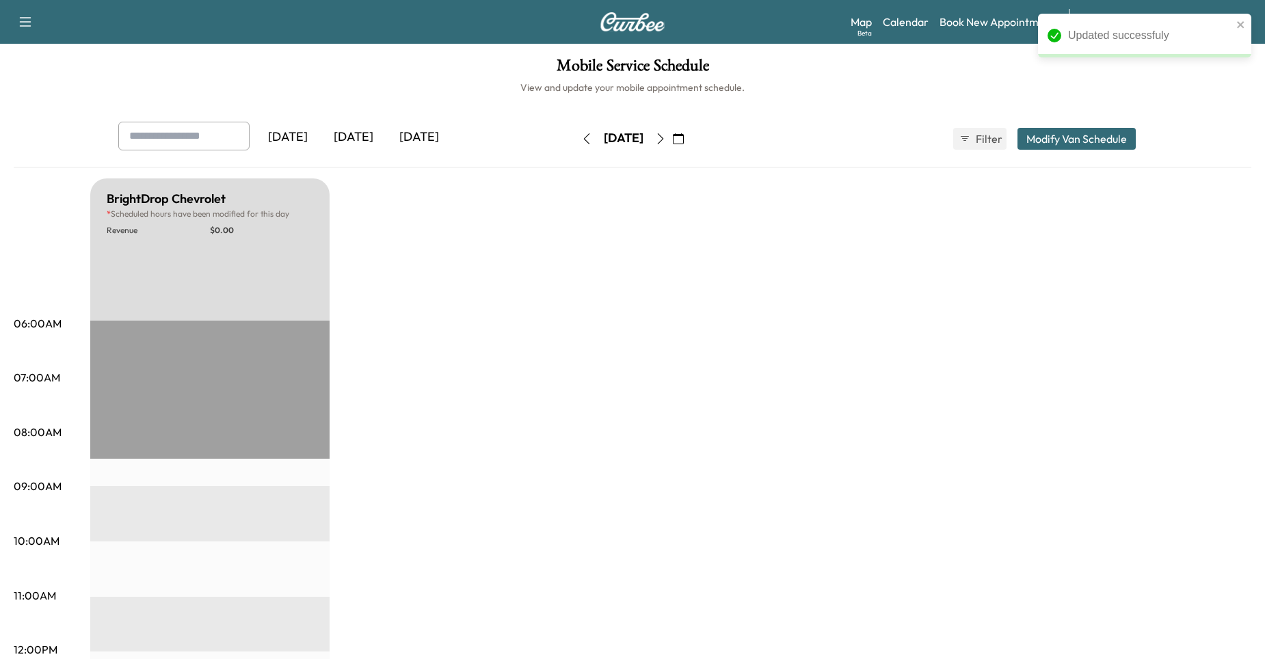
click at [666, 144] on icon "button" at bounding box center [660, 138] width 11 height 11
click at [666, 139] on icon "button" at bounding box center [660, 138] width 11 height 11
click at [1077, 137] on button "Modify Van Schedule" at bounding box center [1077, 139] width 118 height 22
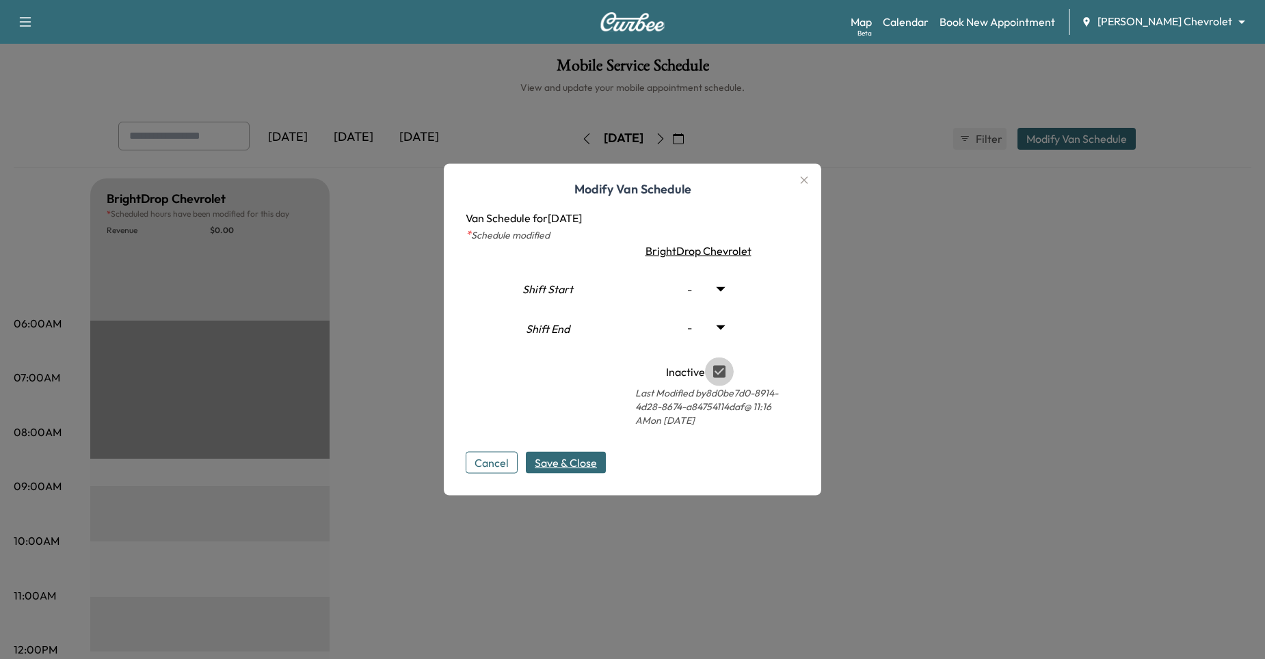
type input "***"
type input "**"
click at [570, 462] on span "Save & Close" at bounding box center [566, 463] width 62 height 16
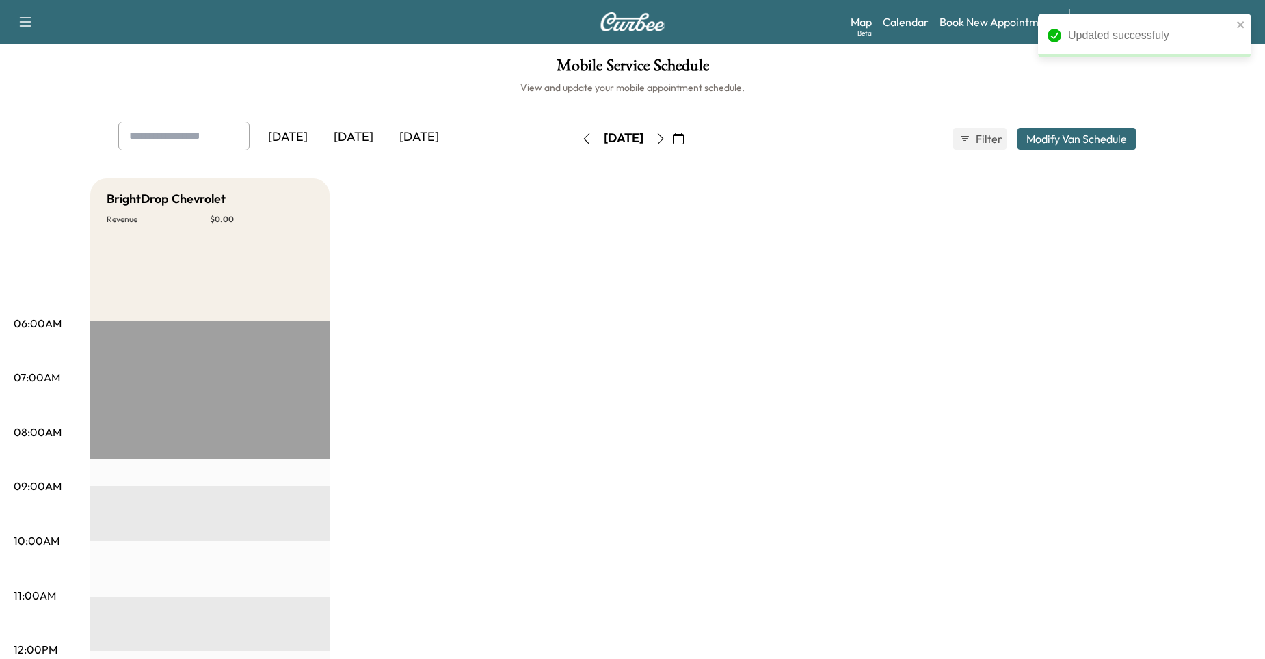
click at [666, 142] on icon "button" at bounding box center [660, 138] width 11 height 11
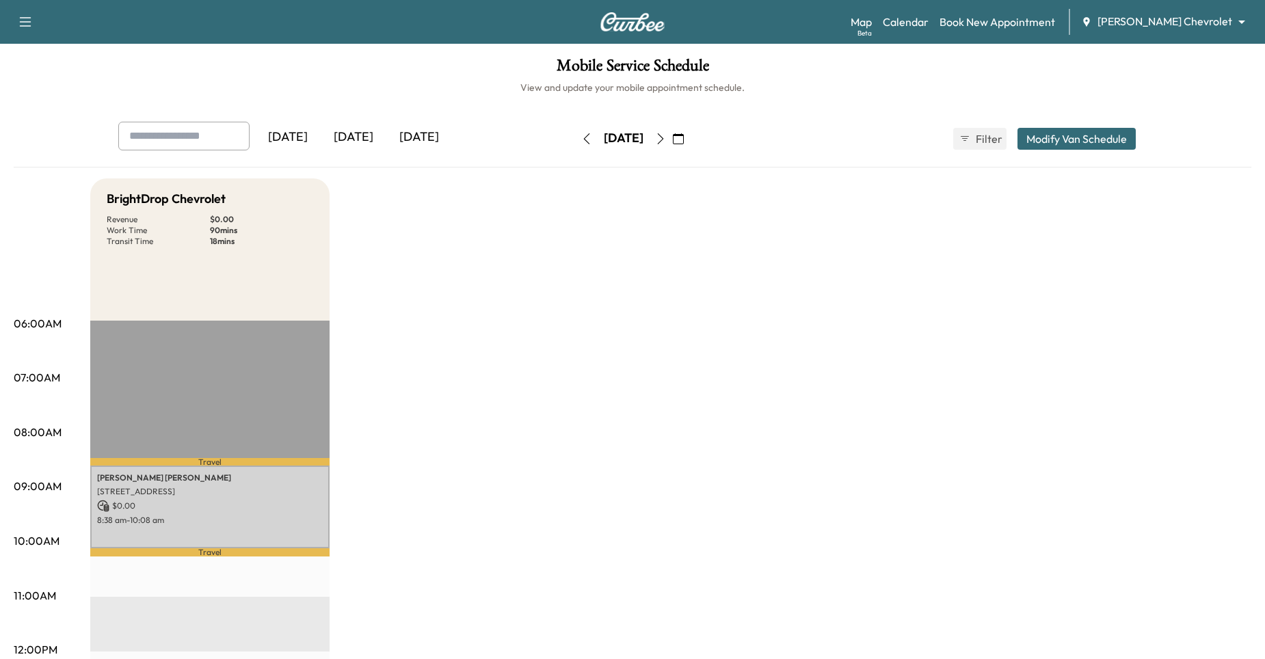
click at [581, 140] on icon "button" at bounding box center [586, 138] width 11 height 11
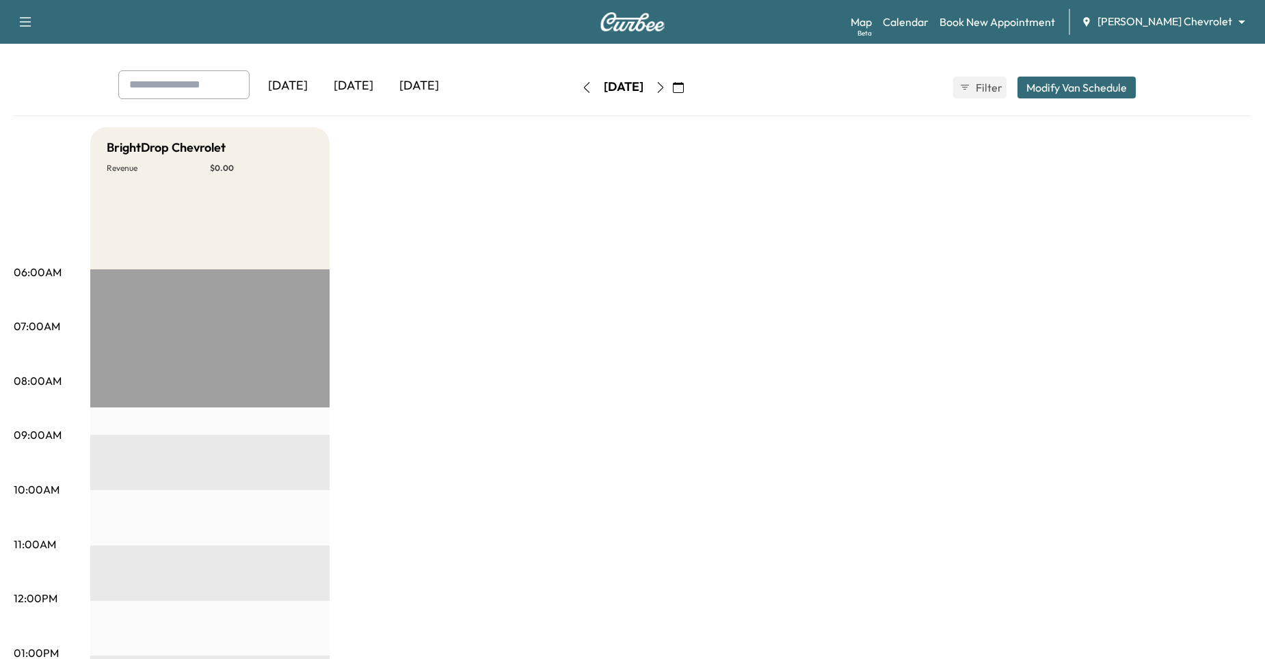
scroll to position [46, 0]
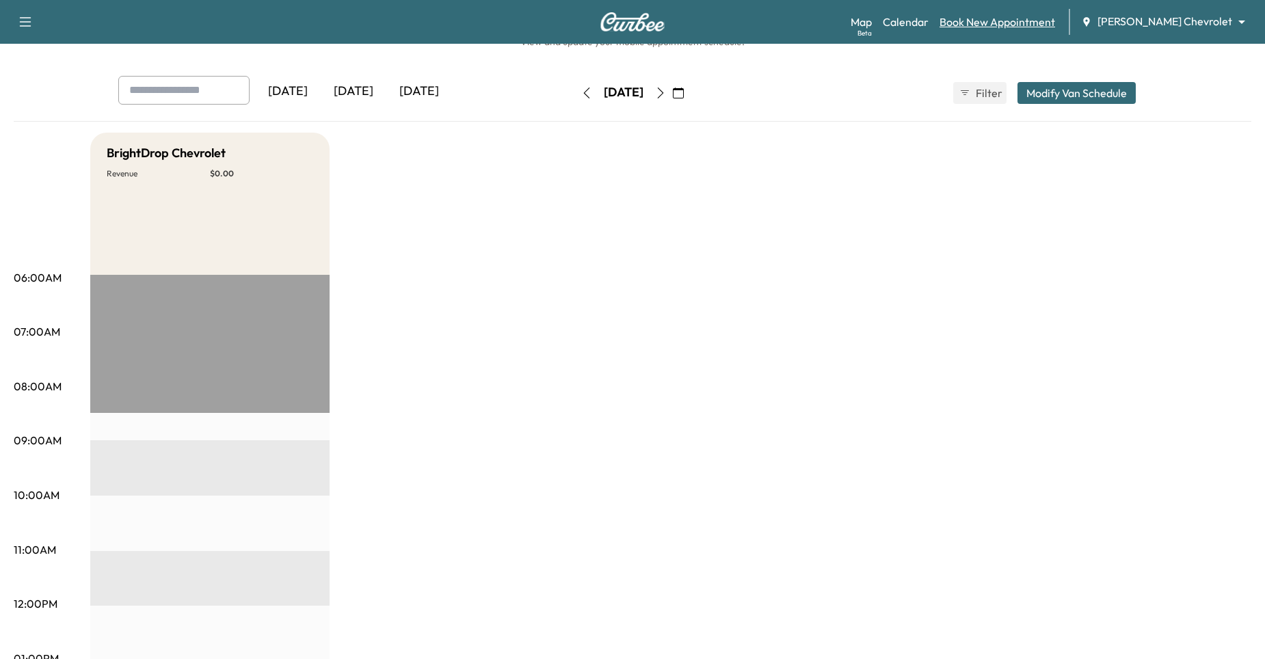
click at [1048, 24] on link "Book New Appointment" at bounding box center [998, 22] width 116 height 16
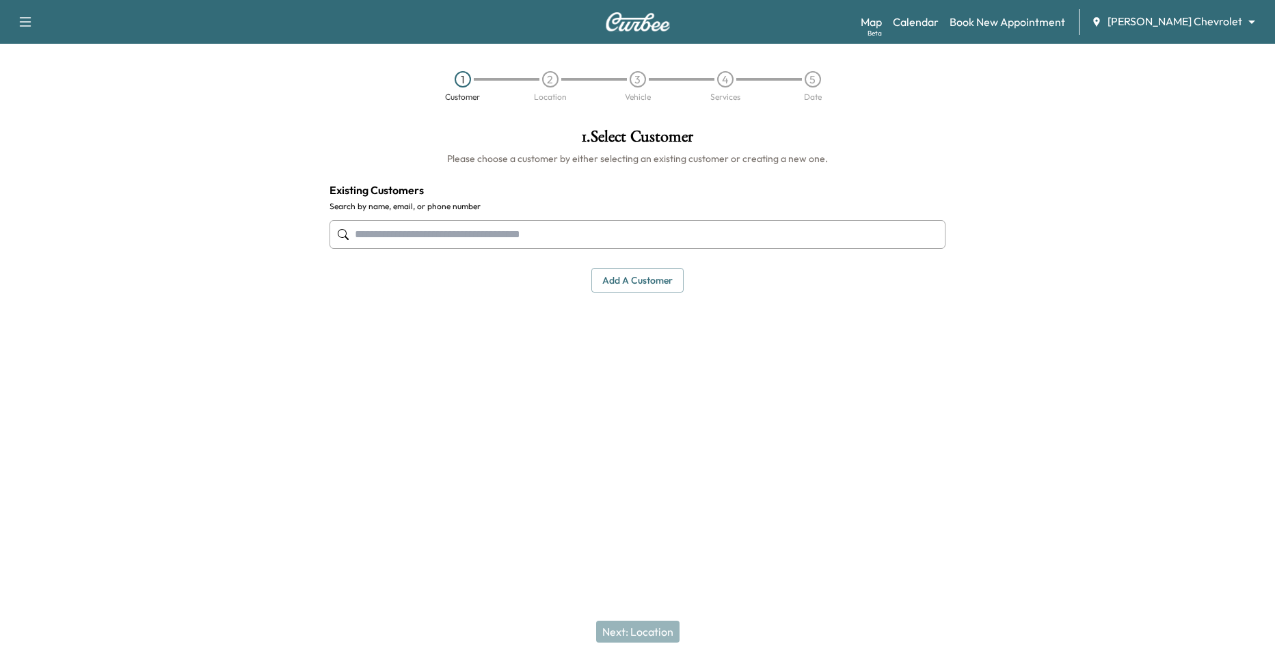
click at [533, 237] on input "text" at bounding box center [638, 234] width 616 height 29
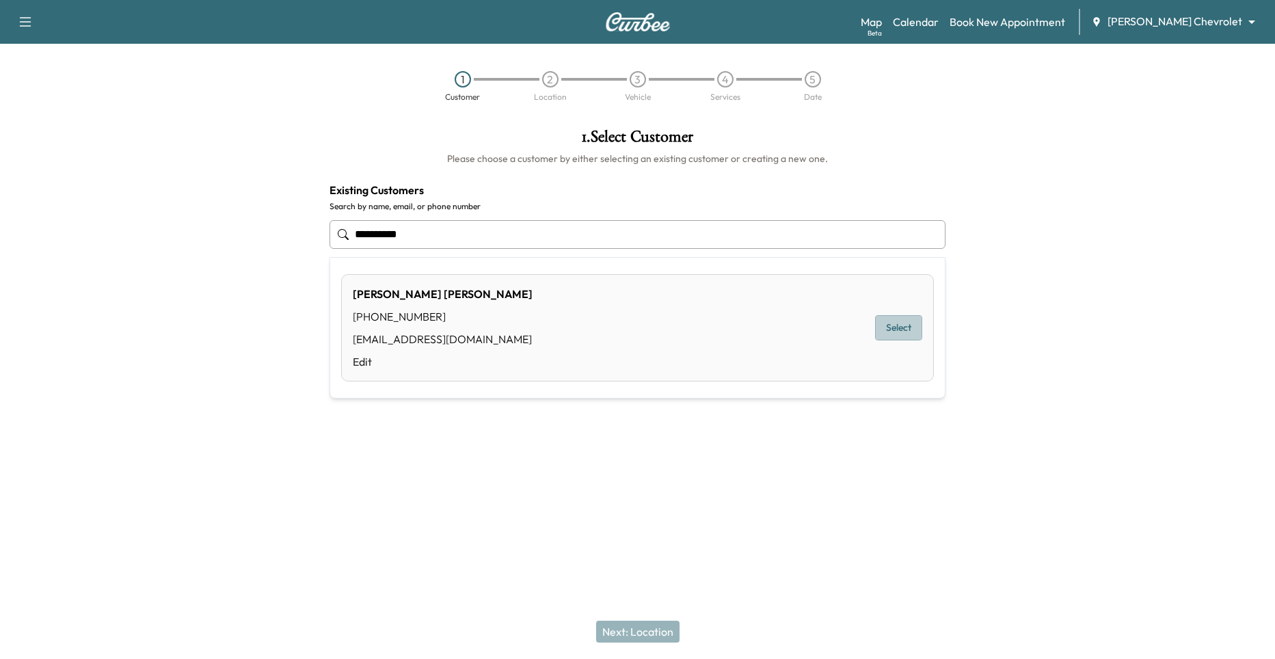
click at [907, 323] on button "Select" at bounding box center [898, 327] width 47 height 25
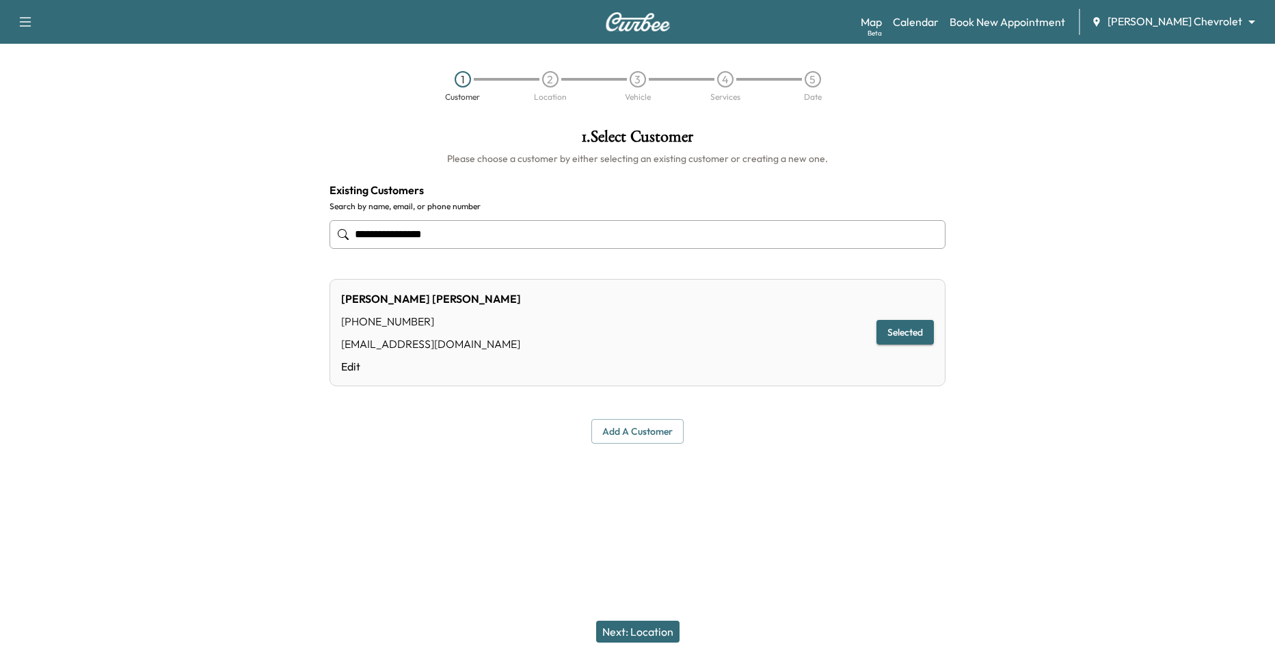
type input "**********"
click at [640, 626] on button "Next: Location" at bounding box center [637, 632] width 83 height 22
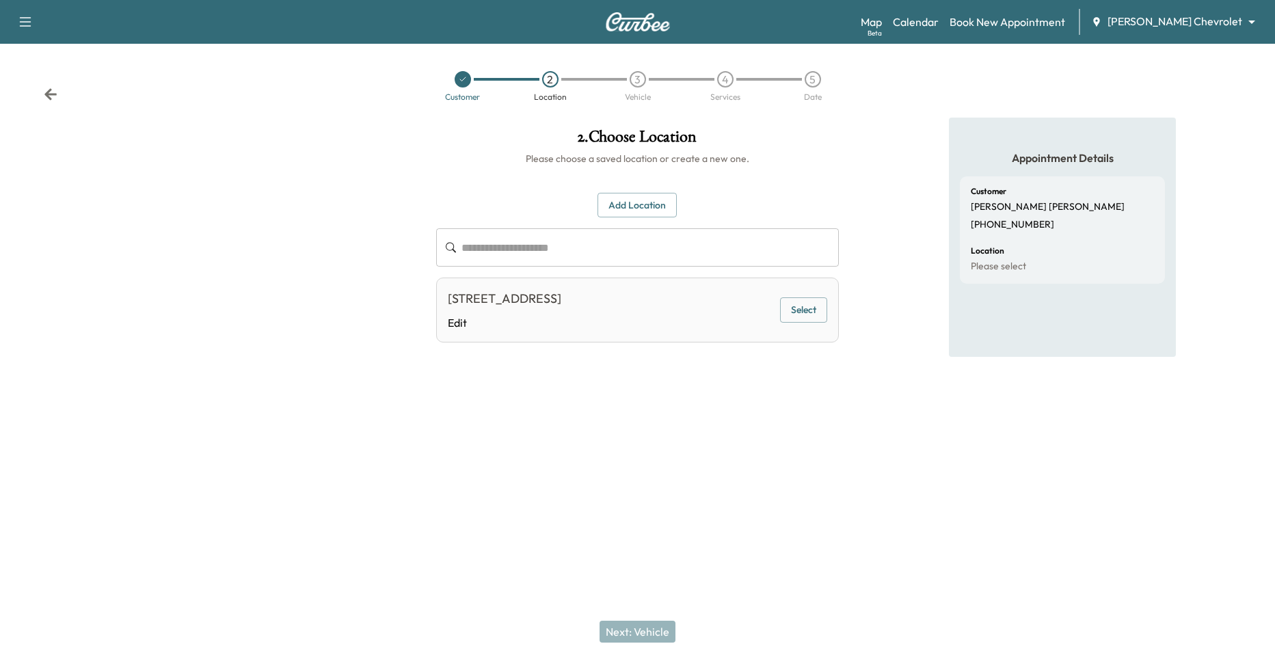
click at [720, 512] on div "**********" at bounding box center [637, 329] width 1275 height 659
click at [462, 84] on div at bounding box center [463, 79] width 16 height 16
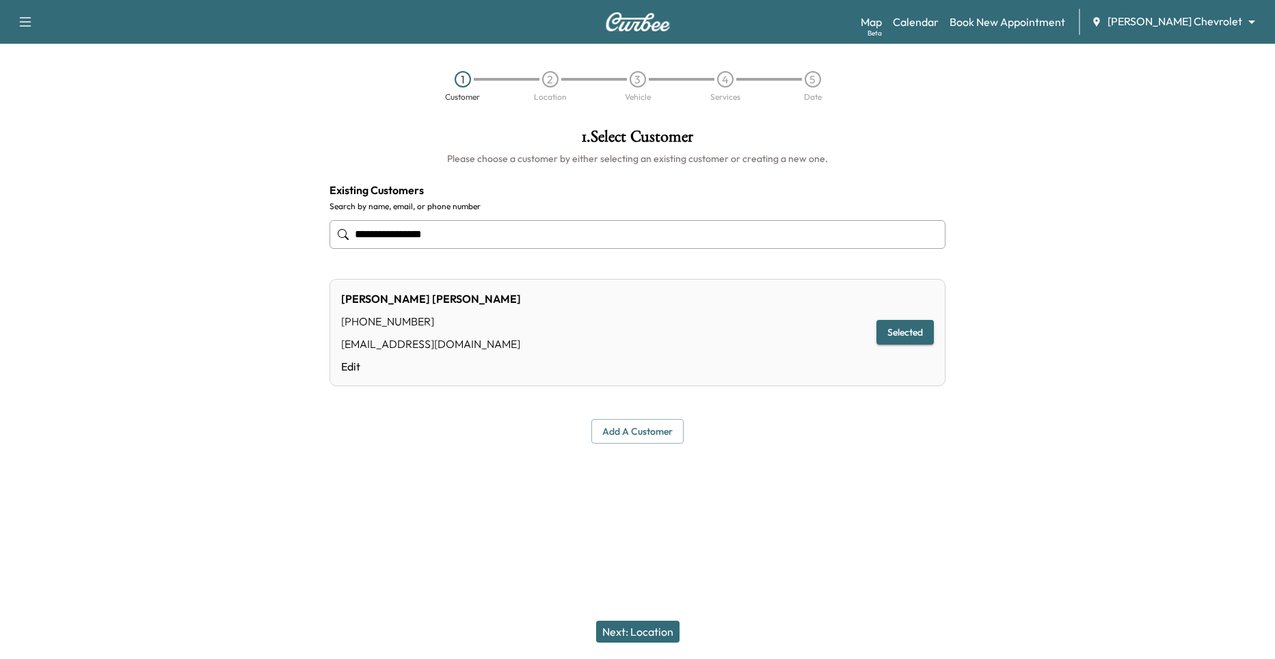
click at [466, 80] on div "1" at bounding box center [463, 79] width 16 height 16
